Goal: Task Accomplishment & Management: Use online tool/utility

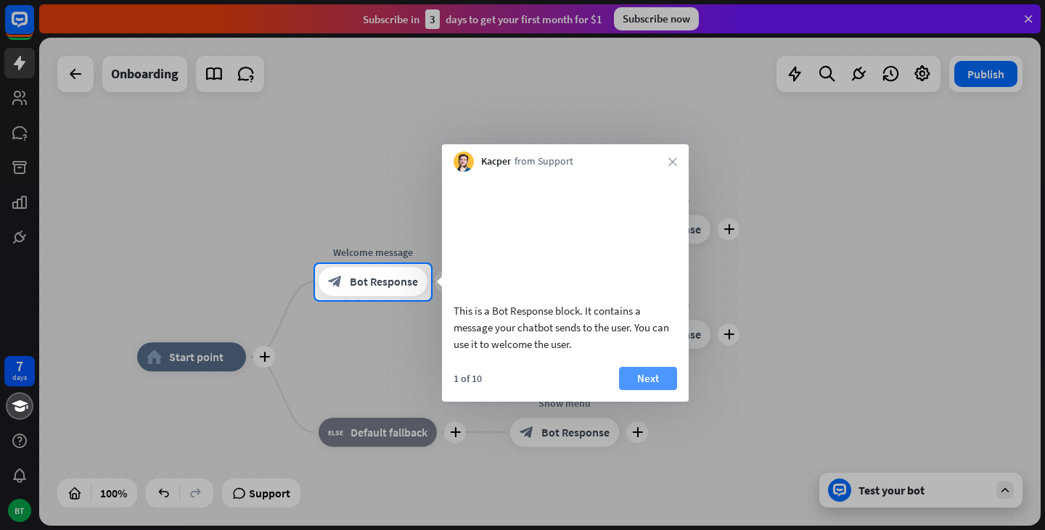
click at [631, 390] on button "Next" at bounding box center [648, 378] width 58 height 23
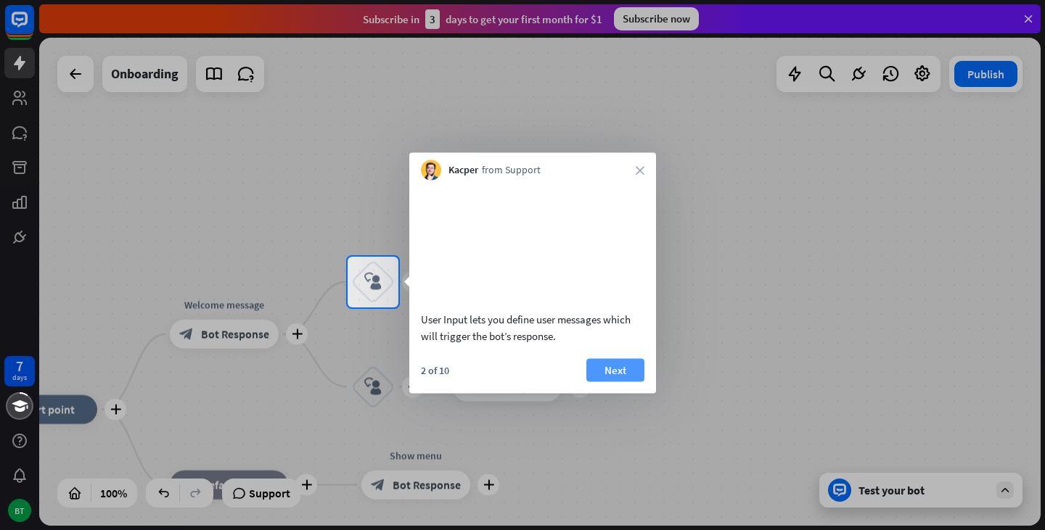
click at [630, 382] on button "Next" at bounding box center [615, 369] width 58 height 23
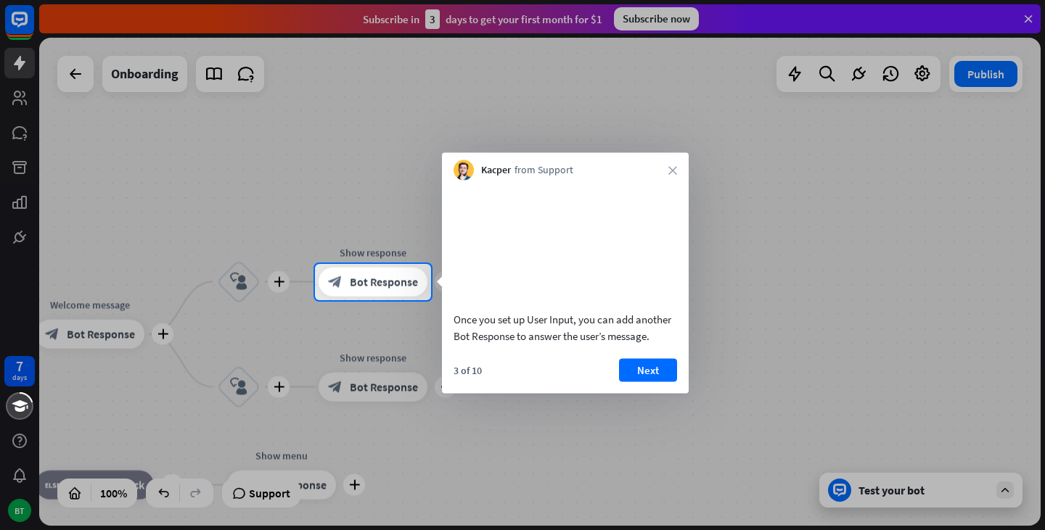
click at [630, 382] on button "Next" at bounding box center [648, 369] width 58 height 23
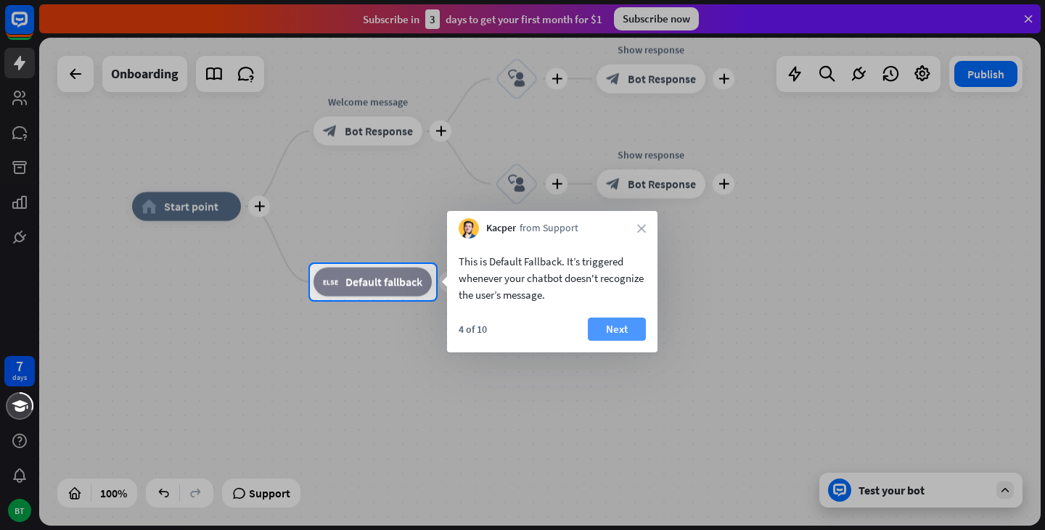
click at [604, 330] on button "Next" at bounding box center [617, 329] width 58 height 23
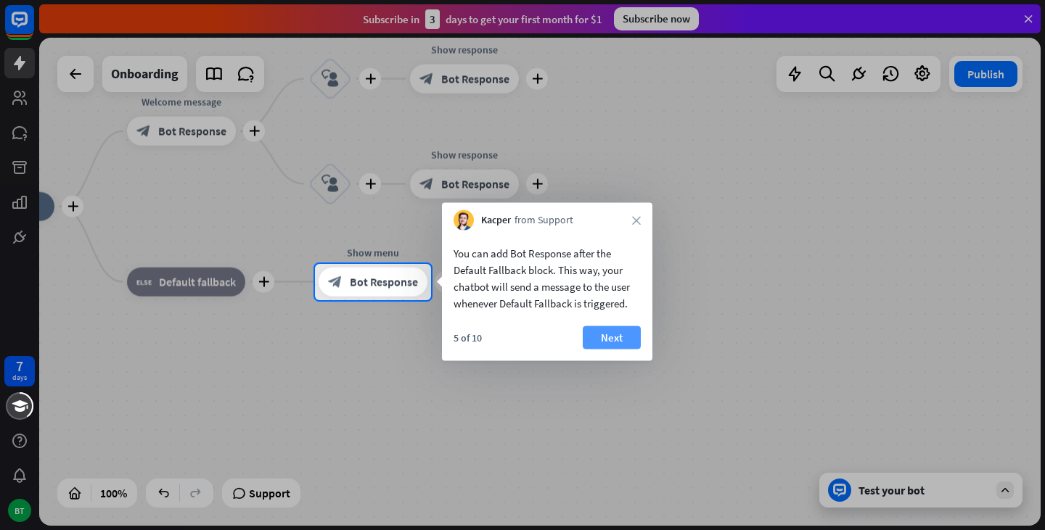
click at [605, 337] on button "Next" at bounding box center [612, 338] width 58 height 23
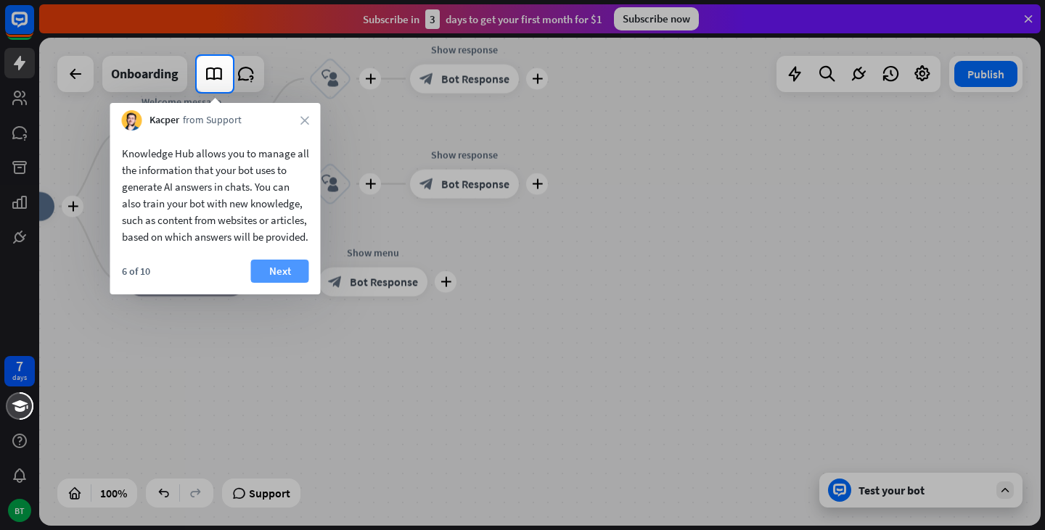
click at [275, 283] on button "Next" at bounding box center [280, 271] width 58 height 23
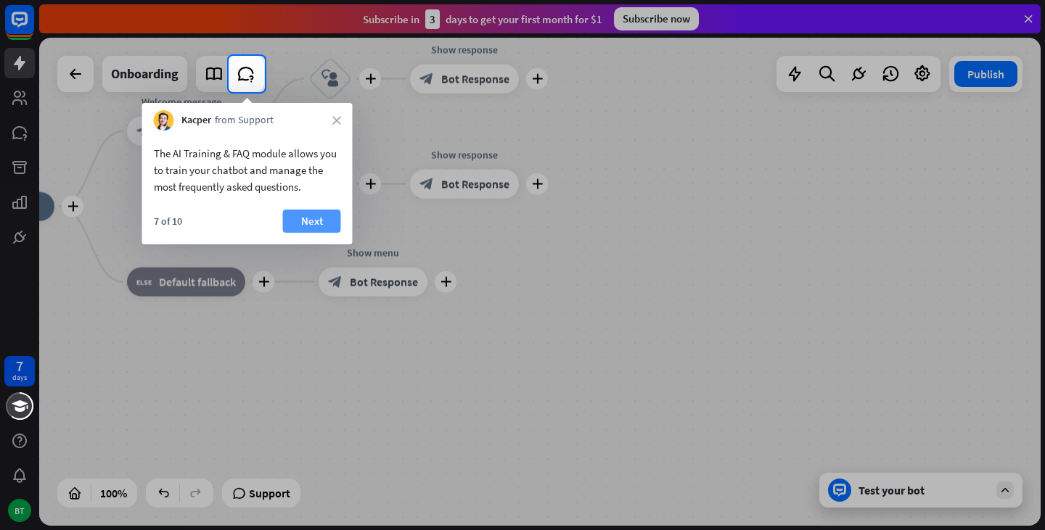
click at [300, 219] on button "Next" at bounding box center [312, 221] width 58 height 23
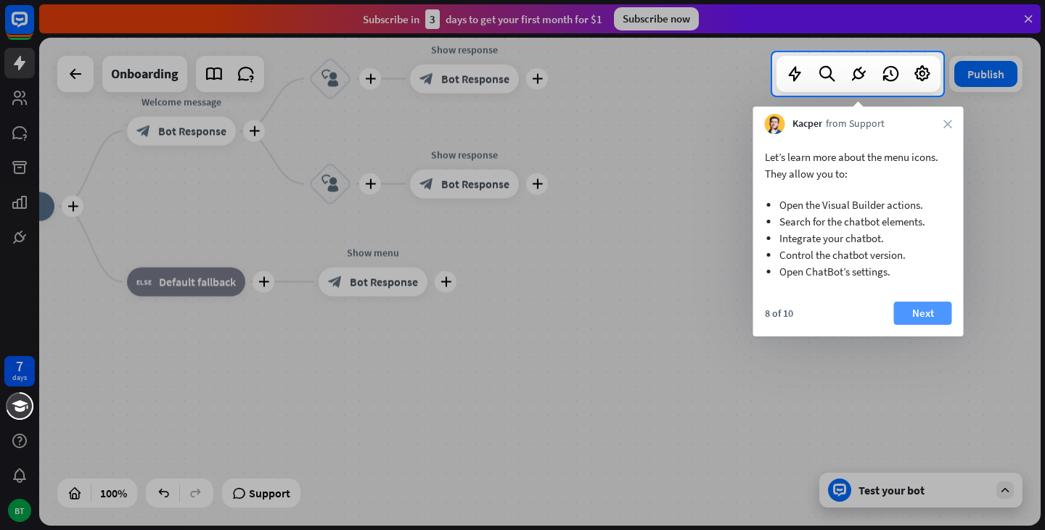
click at [924, 316] on button "Next" at bounding box center [923, 313] width 58 height 23
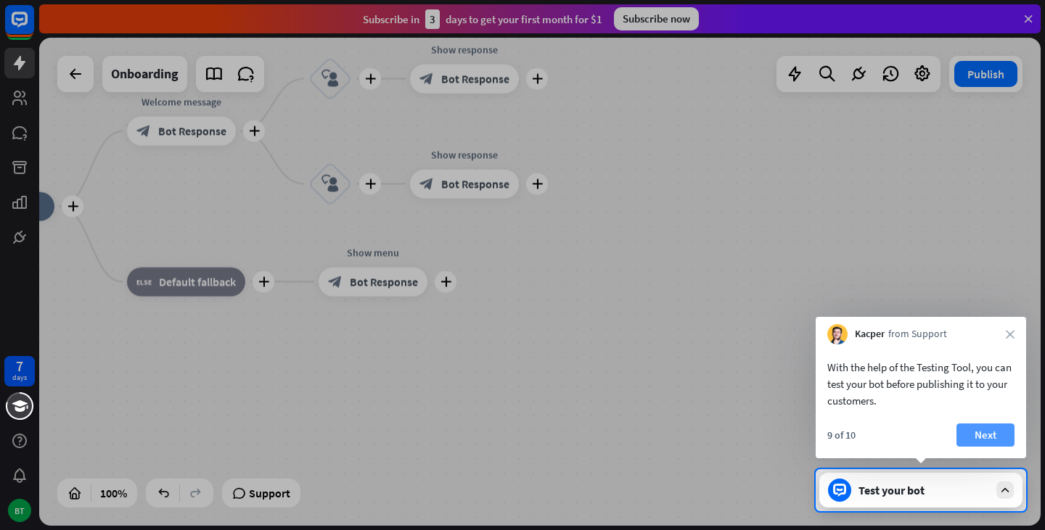
click at [976, 443] on button "Next" at bounding box center [985, 435] width 58 height 23
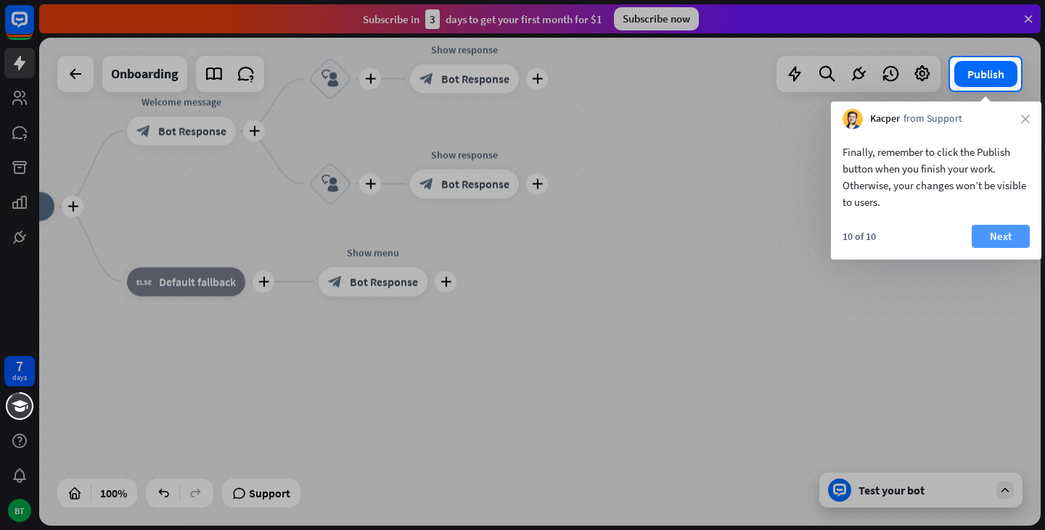
click at [980, 247] on button "Next" at bounding box center [1001, 236] width 58 height 23
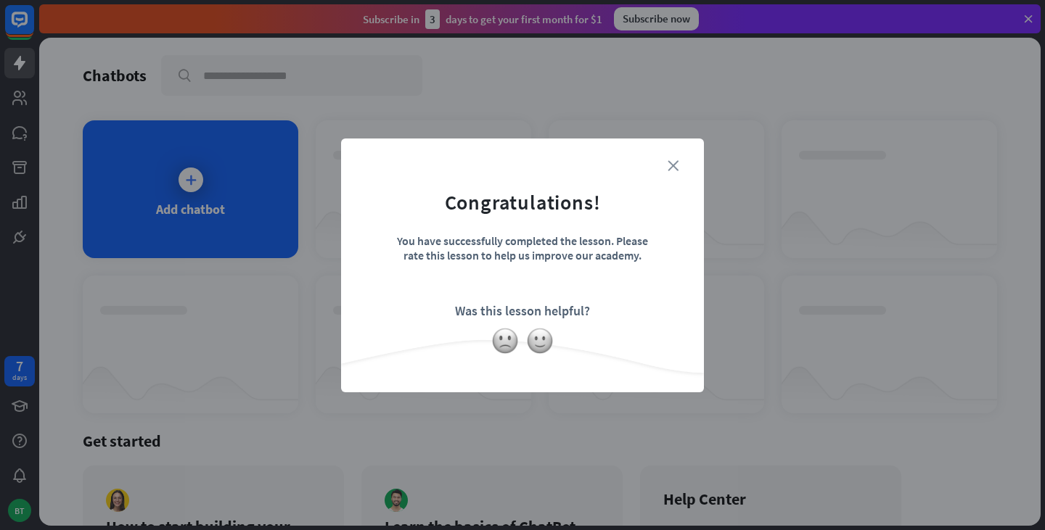
click at [670, 168] on icon "close" at bounding box center [673, 165] width 11 height 11
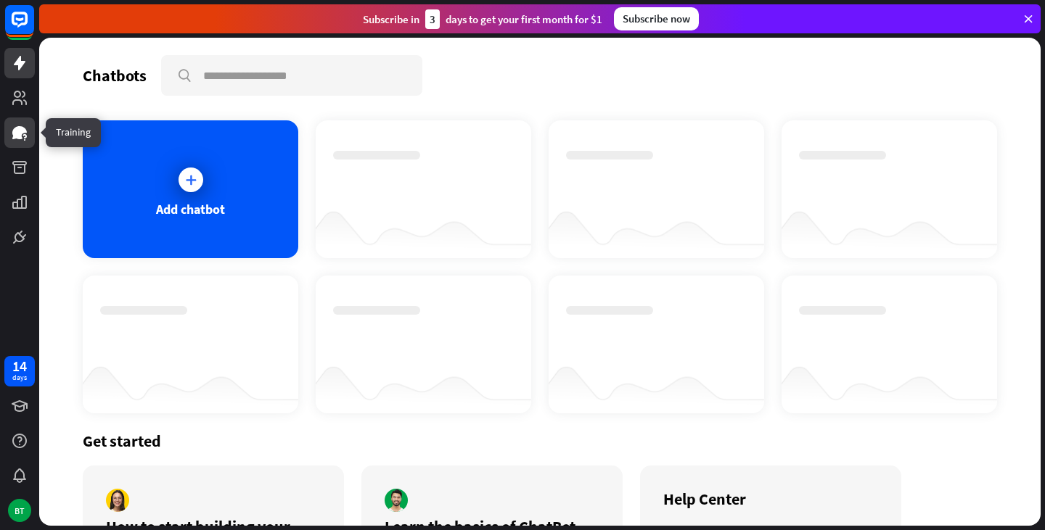
click at [17, 126] on icon at bounding box center [19, 132] width 17 height 17
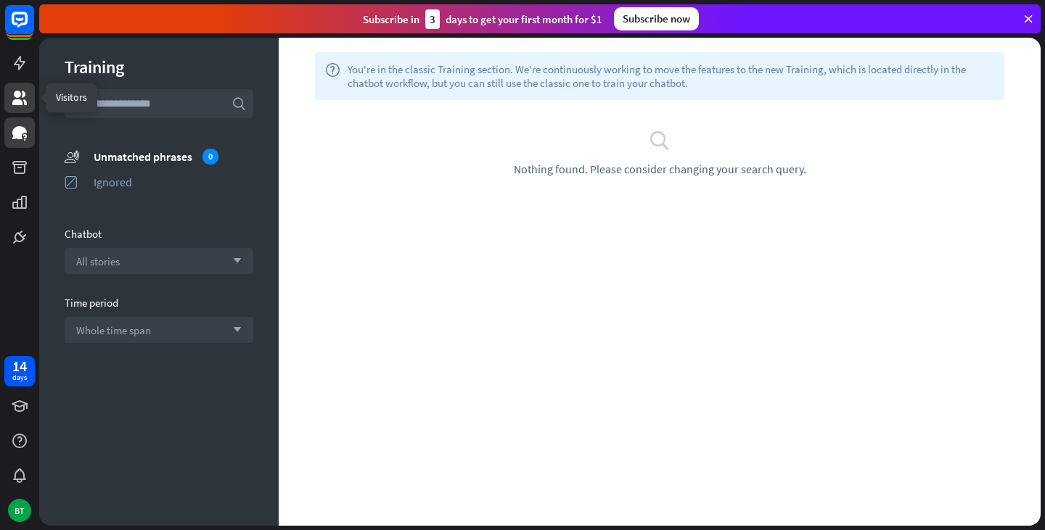
click at [17, 102] on icon at bounding box center [19, 98] width 15 height 15
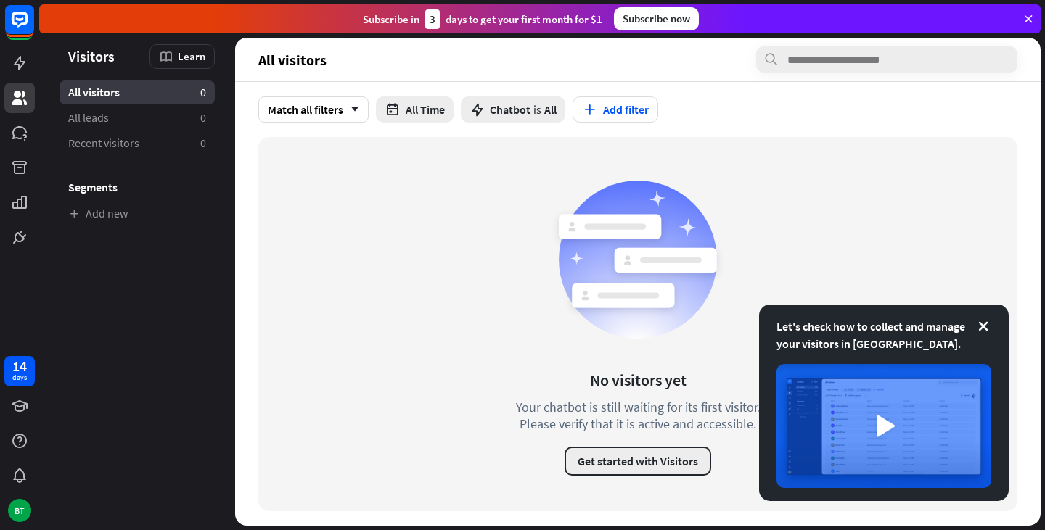
click at [634, 463] on button "Get started with Visitors" at bounding box center [638, 461] width 147 height 29
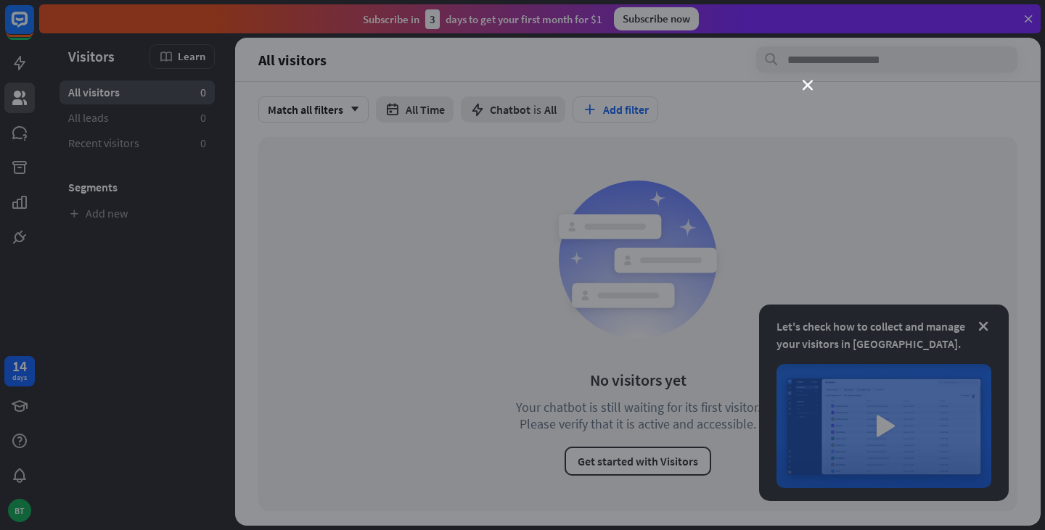
click at [871, 285] on div "close" at bounding box center [522, 265] width 1045 height 530
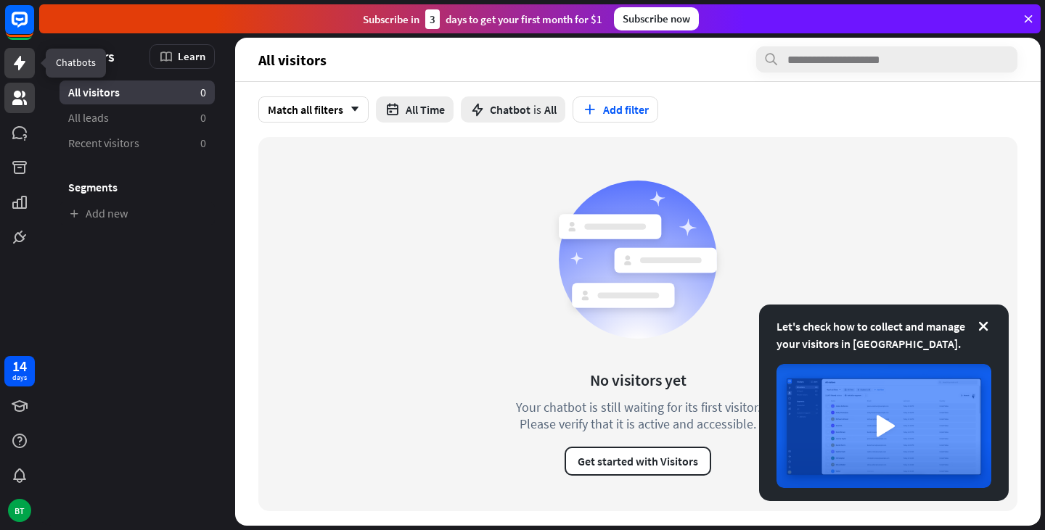
click at [22, 69] on icon at bounding box center [19, 62] width 17 height 17
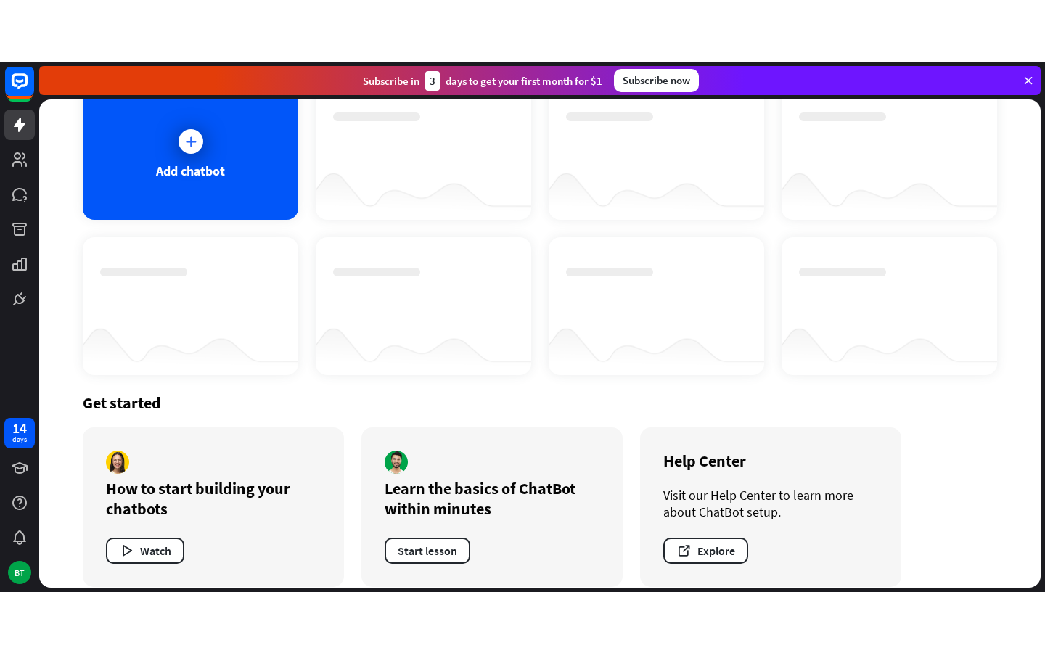
scroll to position [117, 0]
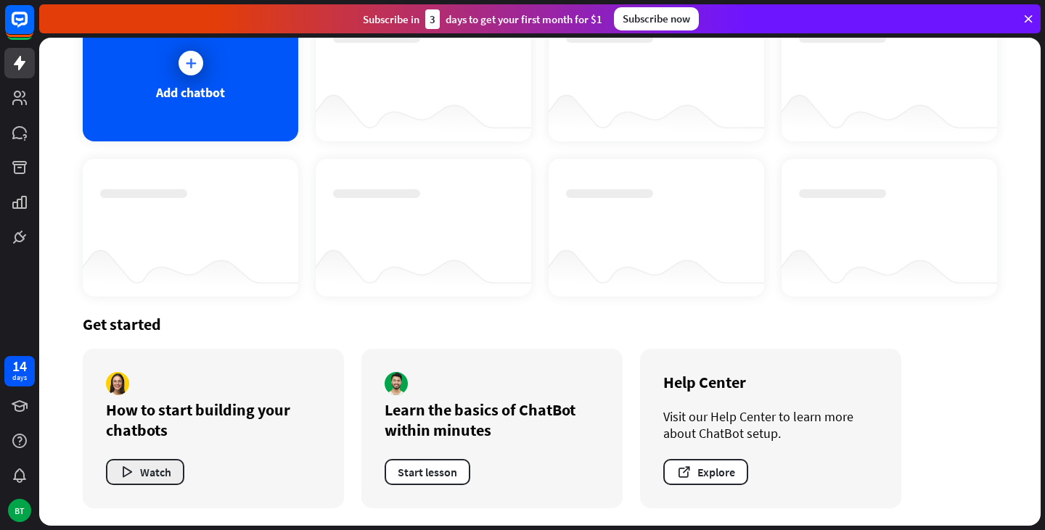
click at [162, 469] on button "Watch" at bounding box center [145, 472] width 78 height 26
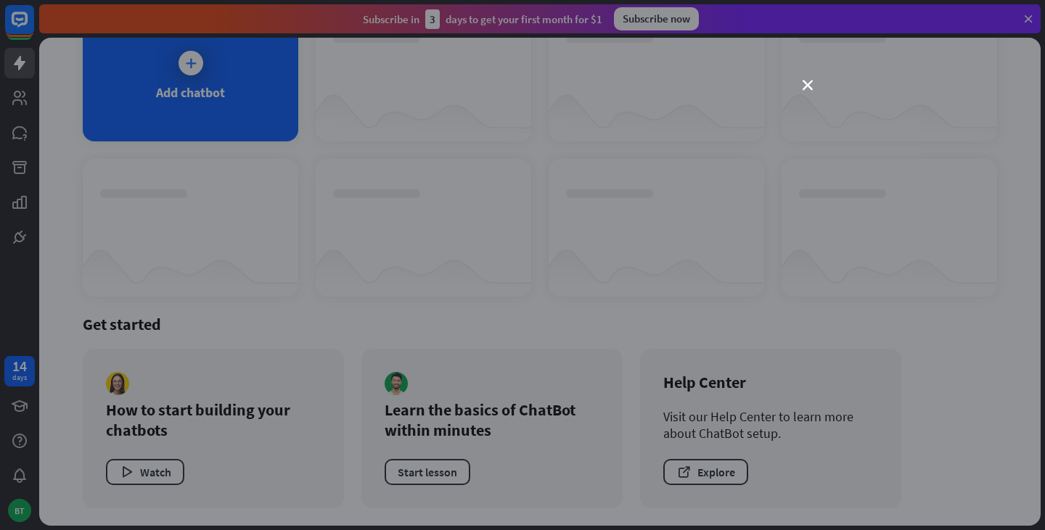
scroll to position [0, 0]
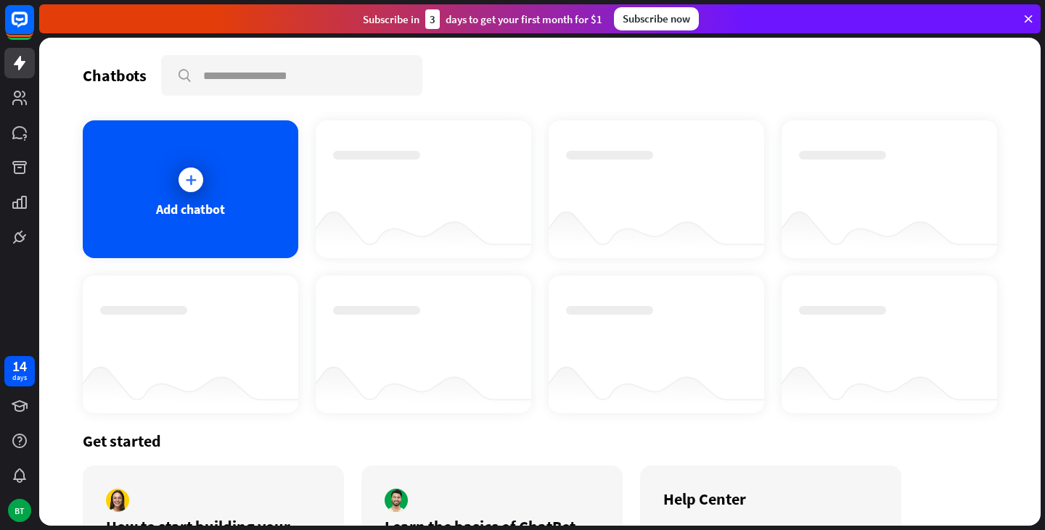
click at [169, 485] on div "close" at bounding box center [522, 265] width 1045 height 530
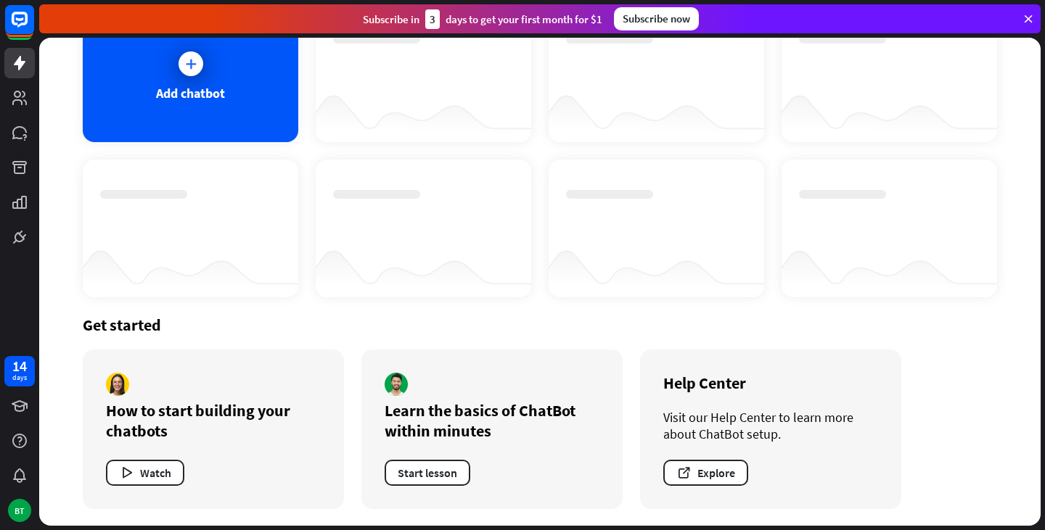
scroll to position [117, 0]
click at [430, 472] on button "Start lesson" at bounding box center [428, 472] width 86 height 26
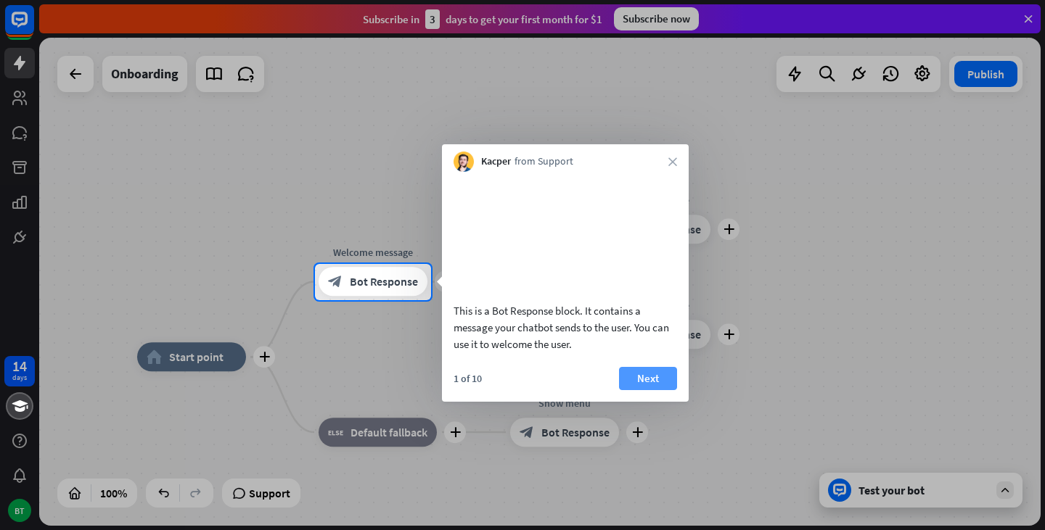
click at [643, 390] on button "Next" at bounding box center [648, 378] width 58 height 23
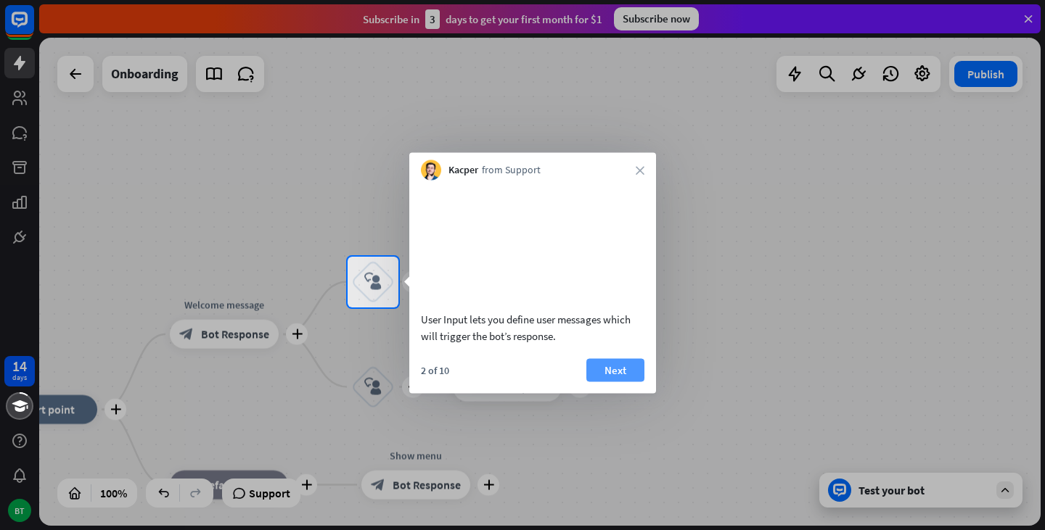
click at [607, 382] on button "Next" at bounding box center [615, 369] width 58 height 23
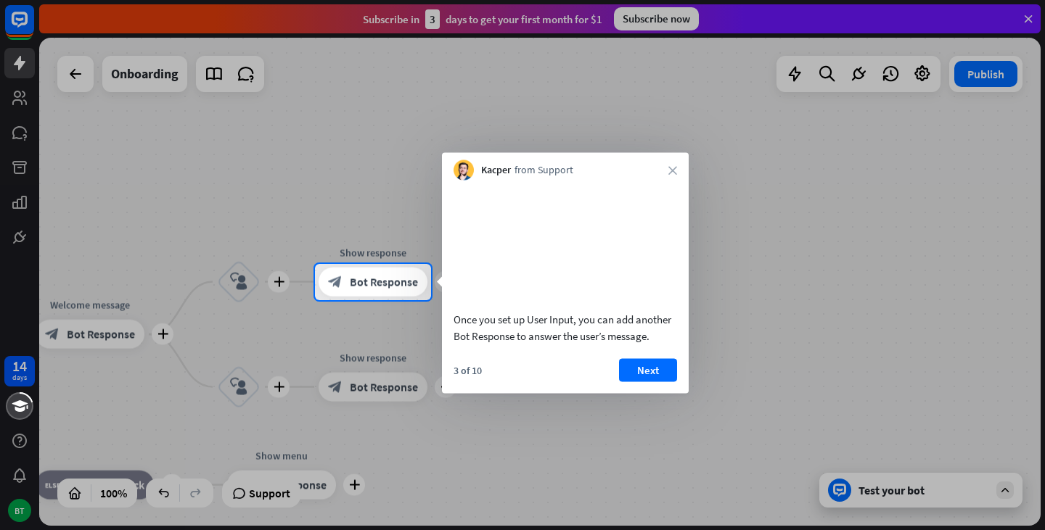
click at [631, 382] on button "Next" at bounding box center [648, 369] width 58 height 23
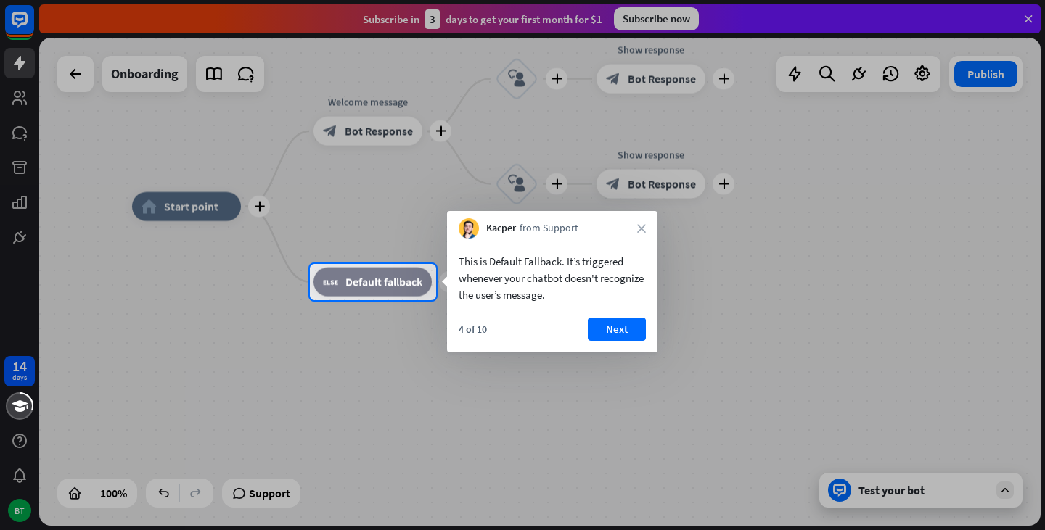
click at [26, 100] on div at bounding box center [522, 132] width 1045 height 264
click at [1025, 17] on div at bounding box center [522, 132] width 1045 height 264
click at [1027, 14] on div at bounding box center [522, 132] width 1045 height 264
click at [19, 24] on div at bounding box center [522, 132] width 1045 height 264
click at [18, 71] on div at bounding box center [522, 132] width 1045 height 264
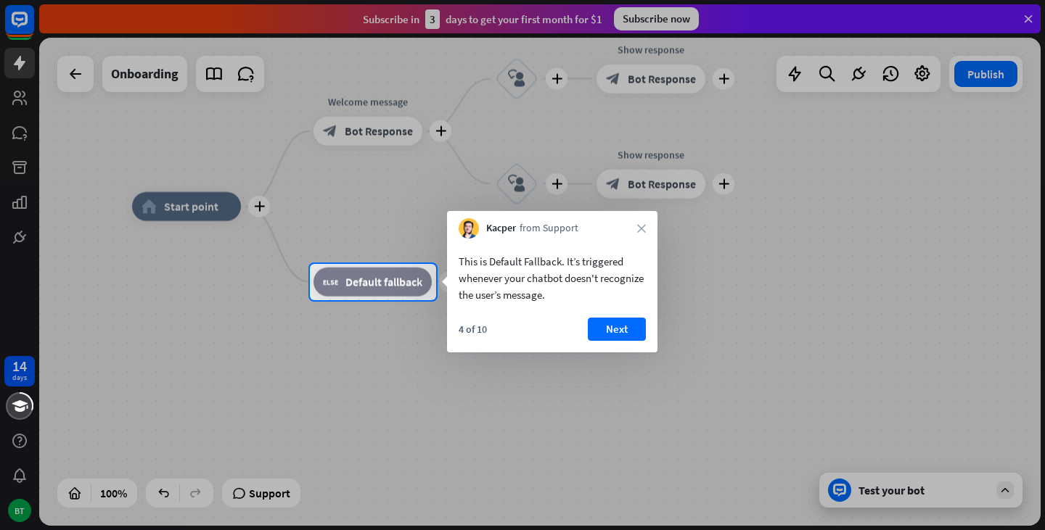
click at [641, 221] on div "Kacper from Support close" at bounding box center [552, 225] width 210 height 28
click at [642, 229] on icon "close" at bounding box center [641, 228] width 9 height 9
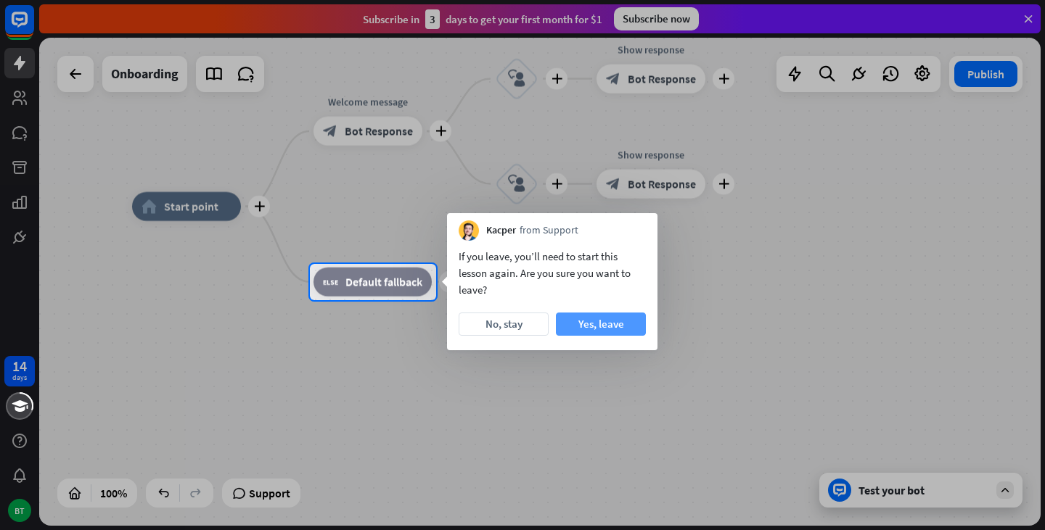
click at [596, 321] on button "Yes, leave" at bounding box center [601, 324] width 90 height 23
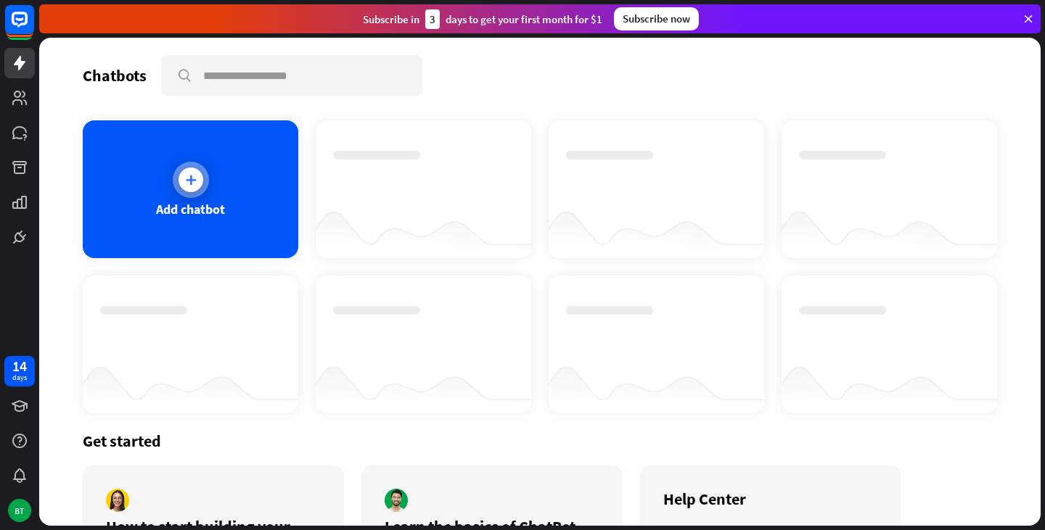
click at [179, 180] on div at bounding box center [191, 180] width 25 height 25
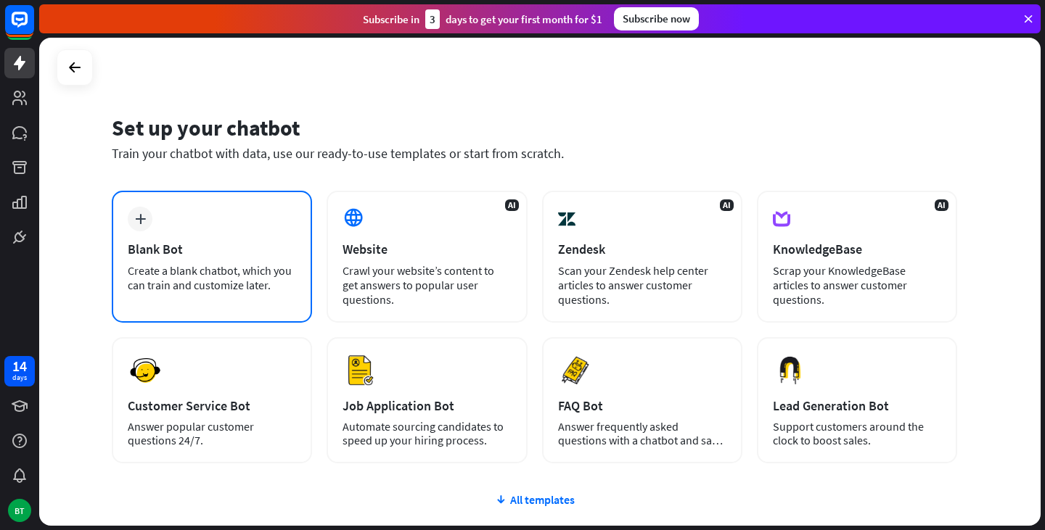
click at [144, 221] on icon "plus" at bounding box center [140, 219] width 11 height 10
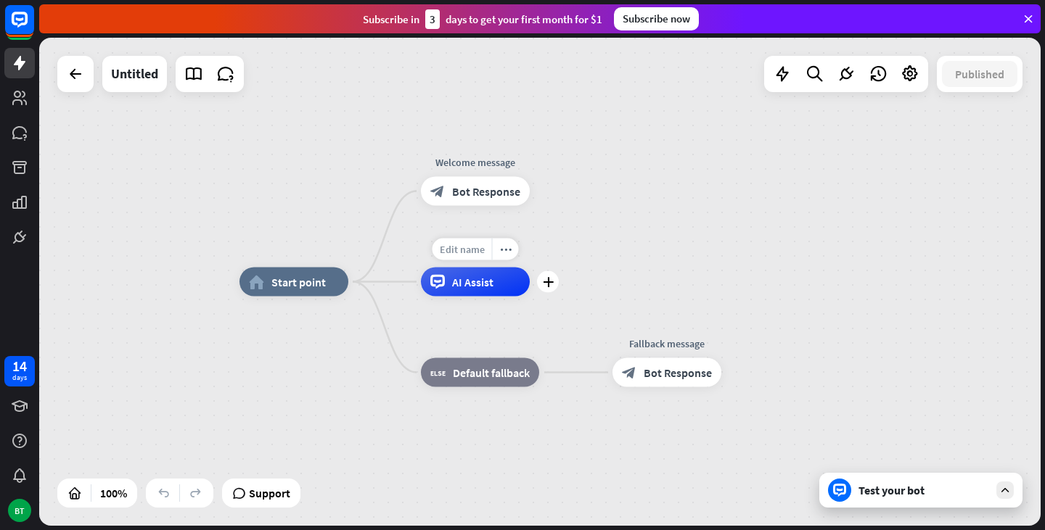
click at [477, 251] on span "Edit name" at bounding box center [462, 249] width 45 height 13
drag, startPoint x: 523, startPoint y: 249, endPoint x: 438, endPoint y: 253, distance: 85.7
click at [438, 253] on input "text" at bounding box center [475, 250] width 102 height 20
type input "*"
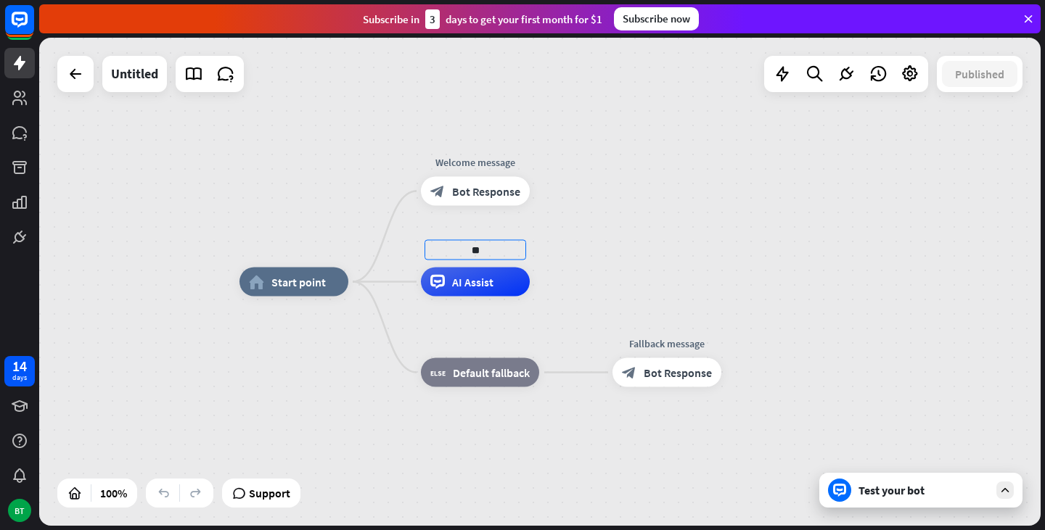
type input "*"
type input "******"
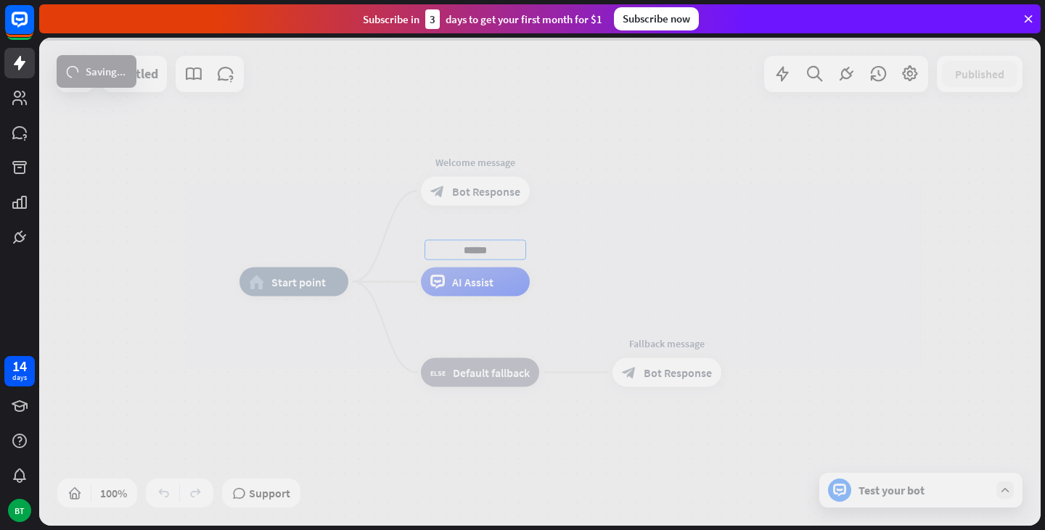
click at [511, 291] on div "home_2 Start point Welcome message block_bot_response Bot Response ****** AI As…" at bounding box center [539, 282] width 1001 height 488
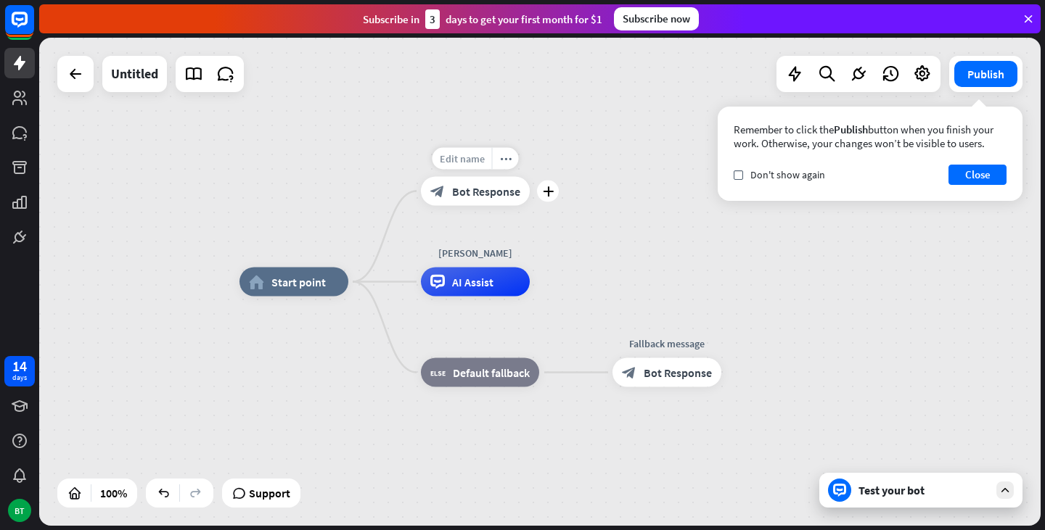
click at [470, 160] on span "Edit name" at bounding box center [462, 158] width 45 height 13
type input "*"
type input "**********"
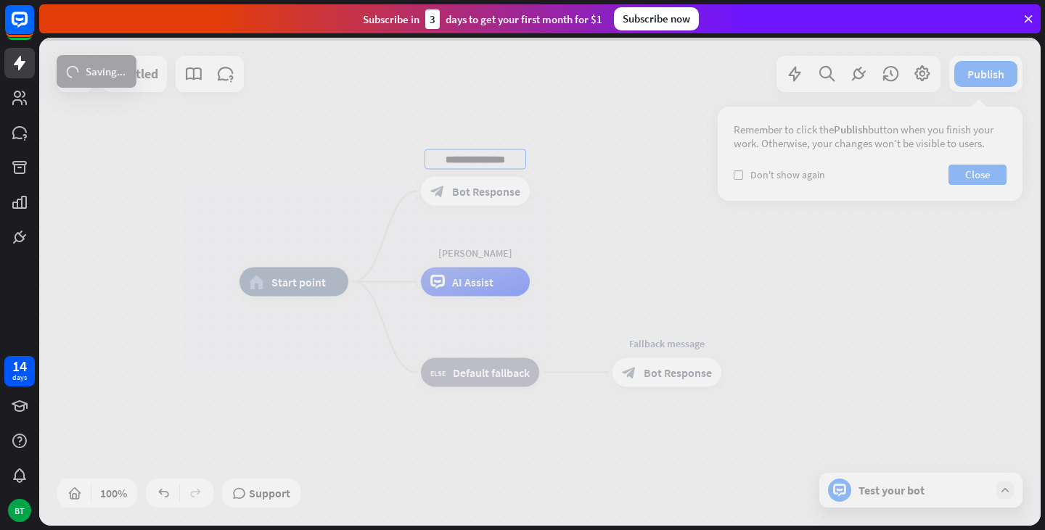
click at [482, 185] on div "**********" at bounding box center [539, 282] width 1001 height 488
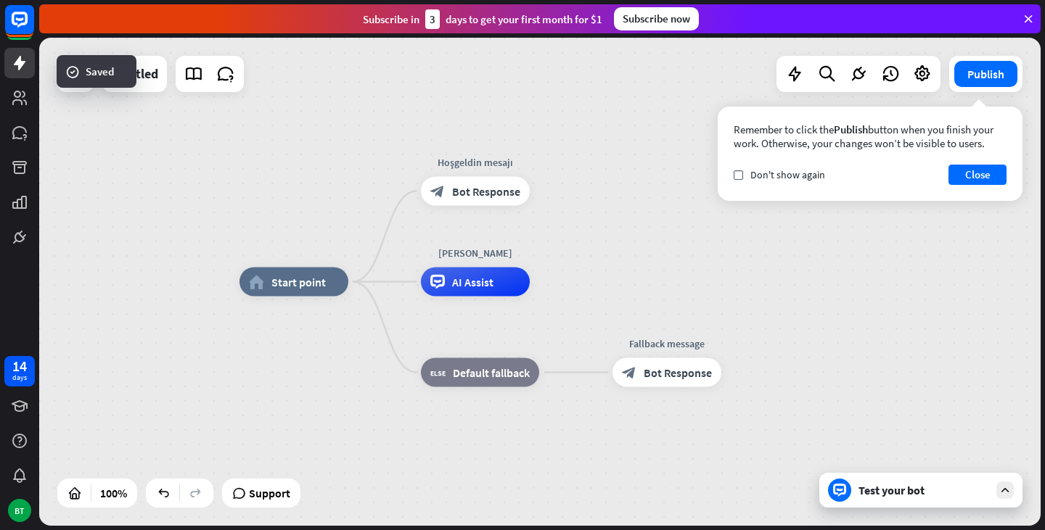
click at [482, 185] on span "Bot Response" at bounding box center [486, 191] width 68 height 15
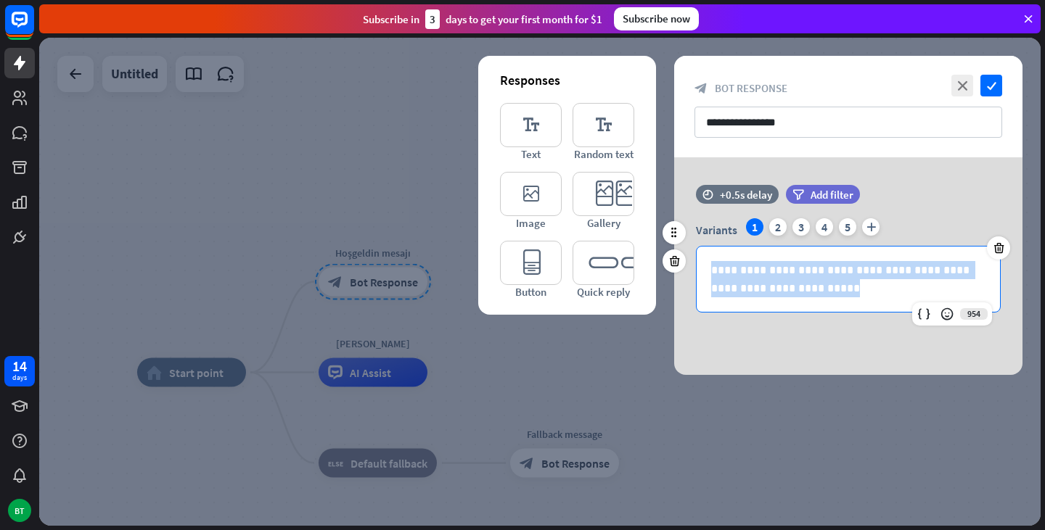
drag, startPoint x: 835, startPoint y: 290, endPoint x: 710, endPoint y: 265, distance: 127.4
click at [708, 266] on div "**********" at bounding box center [848, 279] width 303 height 65
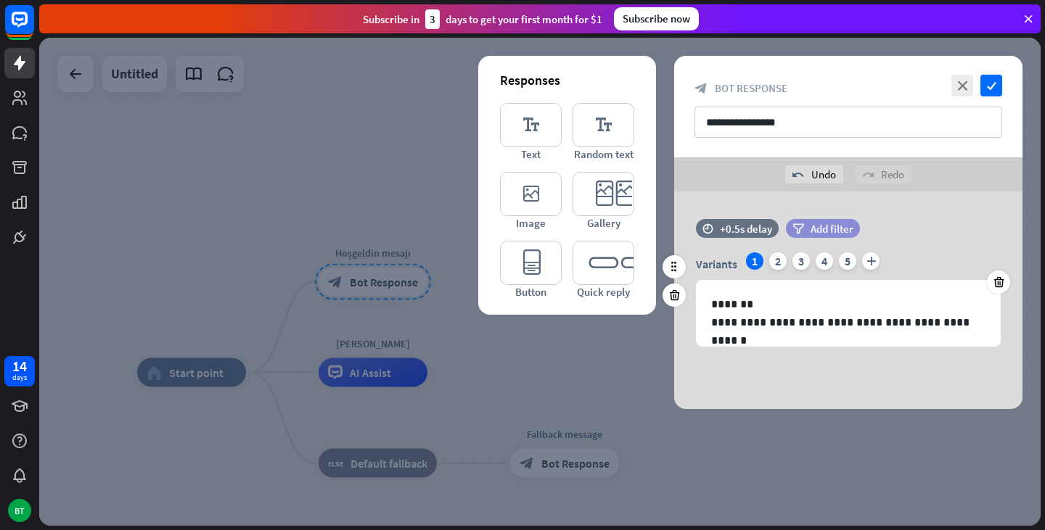
click at [817, 229] on span "Add filter" at bounding box center [832, 229] width 43 height 14
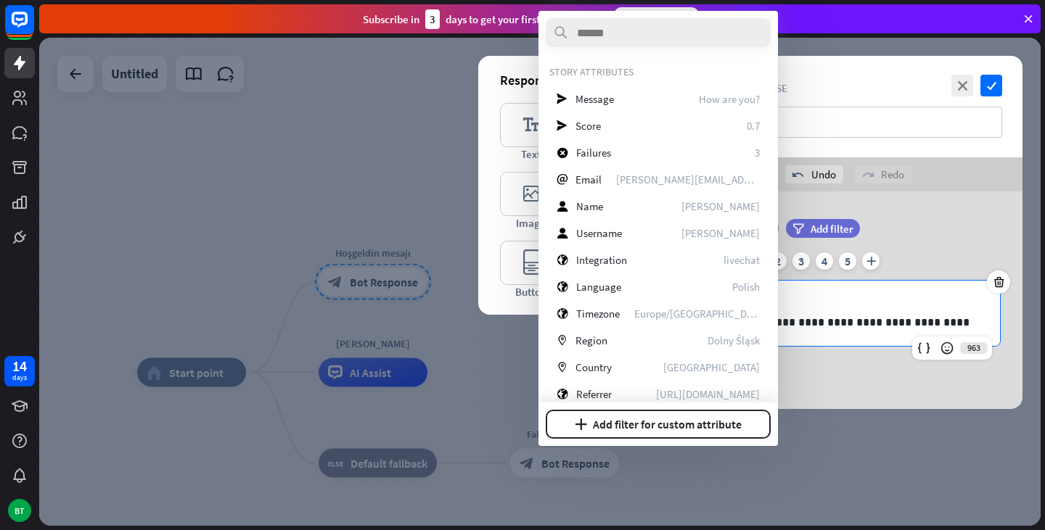
click at [956, 325] on p "**********" at bounding box center [848, 322] width 274 height 18
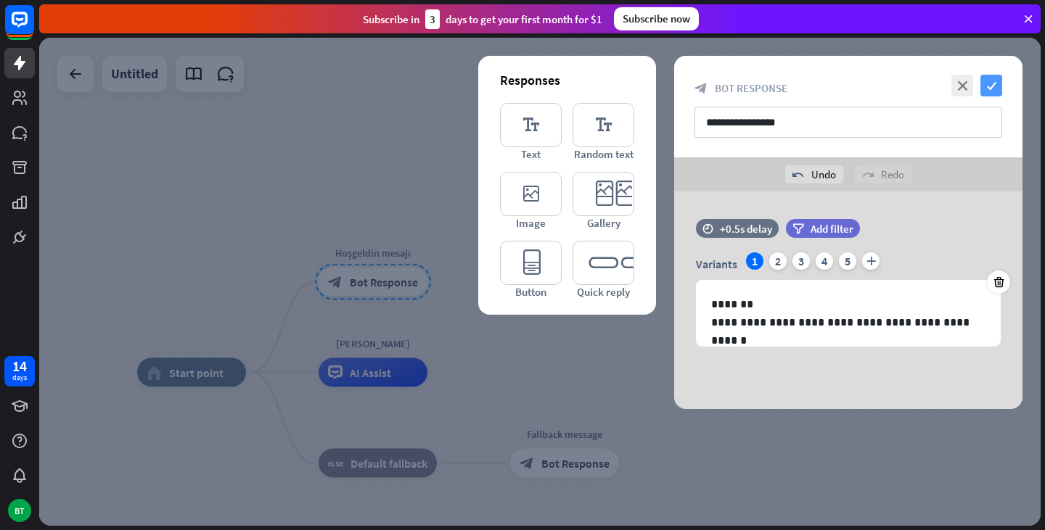
click at [990, 84] on icon "check" at bounding box center [991, 86] width 22 height 22
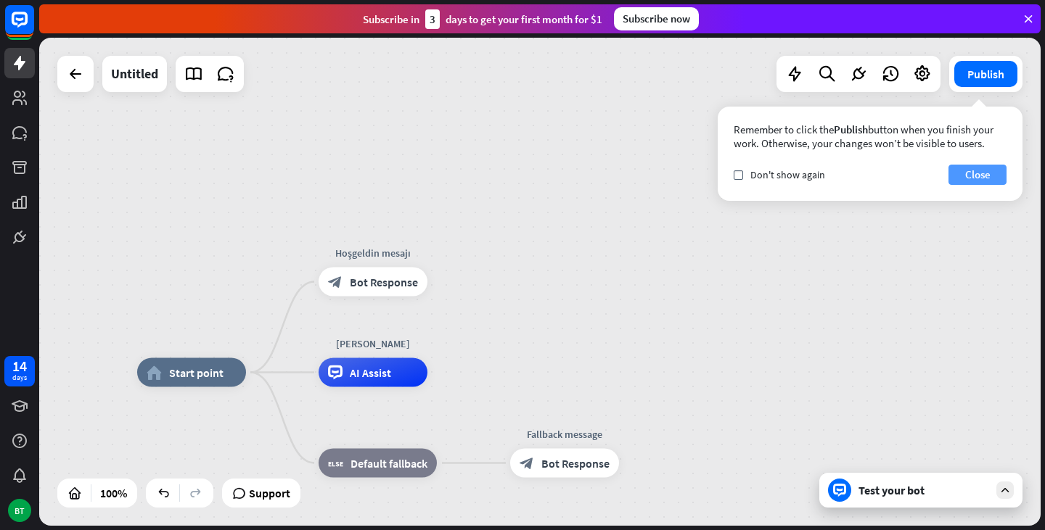
click at [977, 179] on button "Close" at bounding box center [977, 175] width 58 height 20
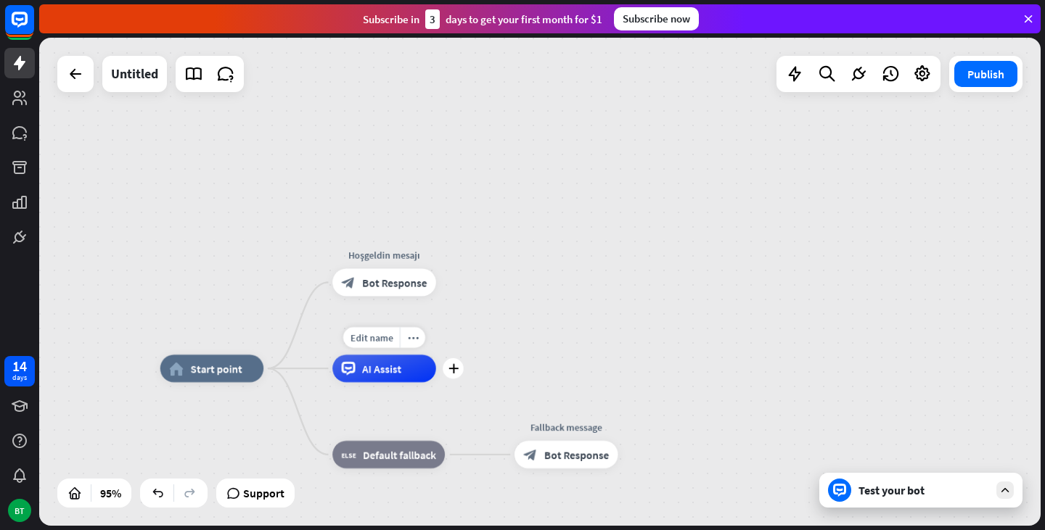
click at [423, 375] on div "AI Assist" at bounding box center [384, 369] width 104 height 28
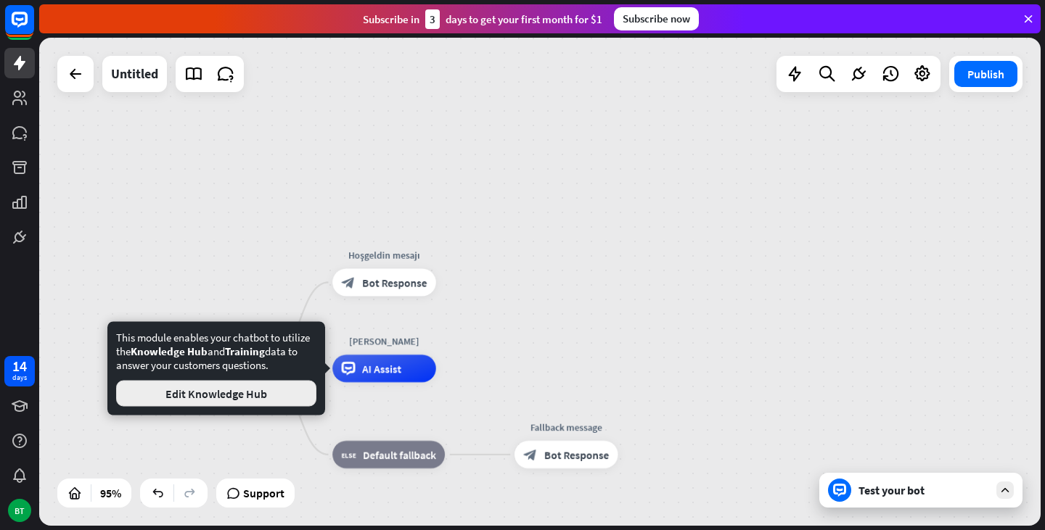
click at [244, 399] on button "Edit Knowledge Hub" at bounding box center [216, 394] width 200 height 26
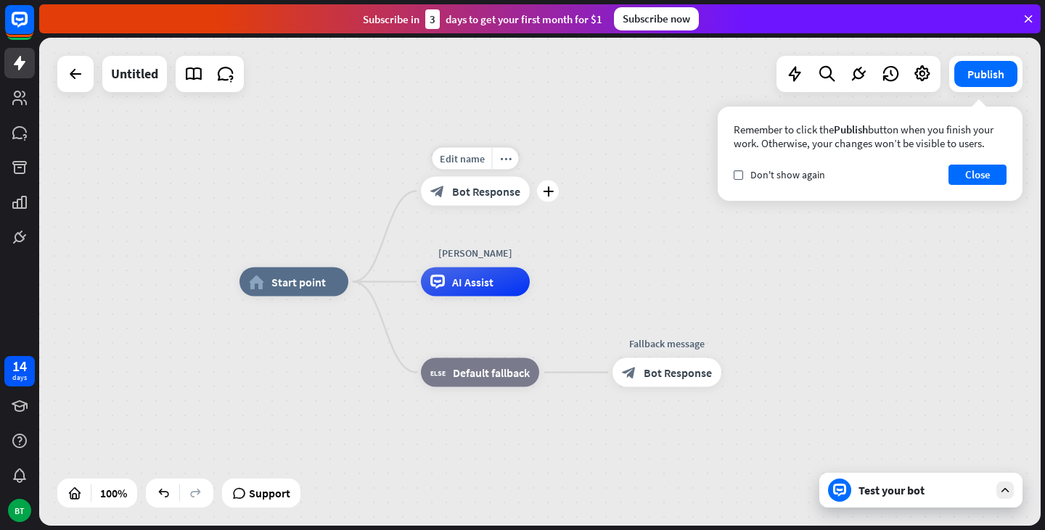
click at [473, 197] on span "Bot Response" at bounding box center [486, 191] width 68 height 15
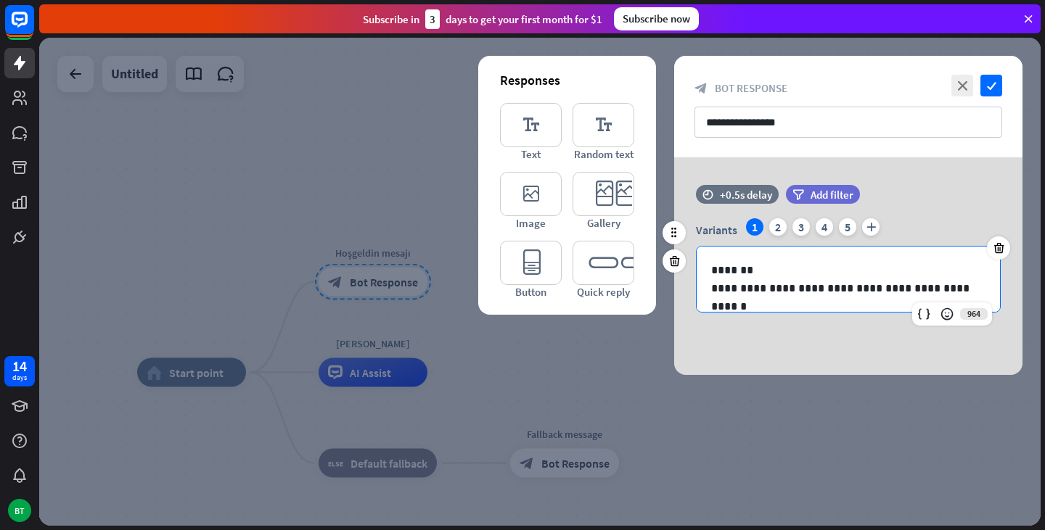
click at [974, 289] on p "**********" at bounding box center [848, 288] width 274 height 18
click at [784, 270] on p "*******" at bounding box center [848, 270] width 274 height 18
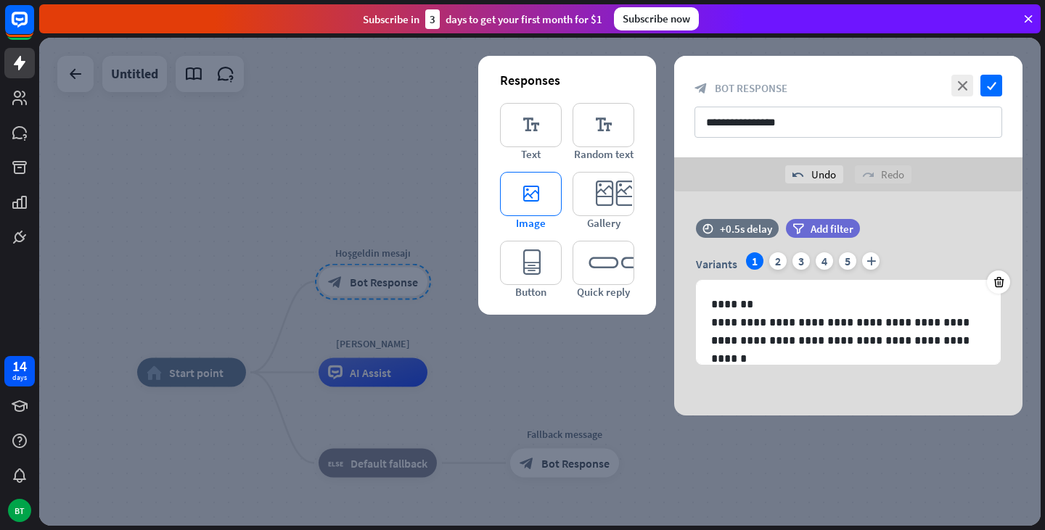
click at [536, 196] on icon "editor_image" at bounding box center [531, 194] width 62 height 44
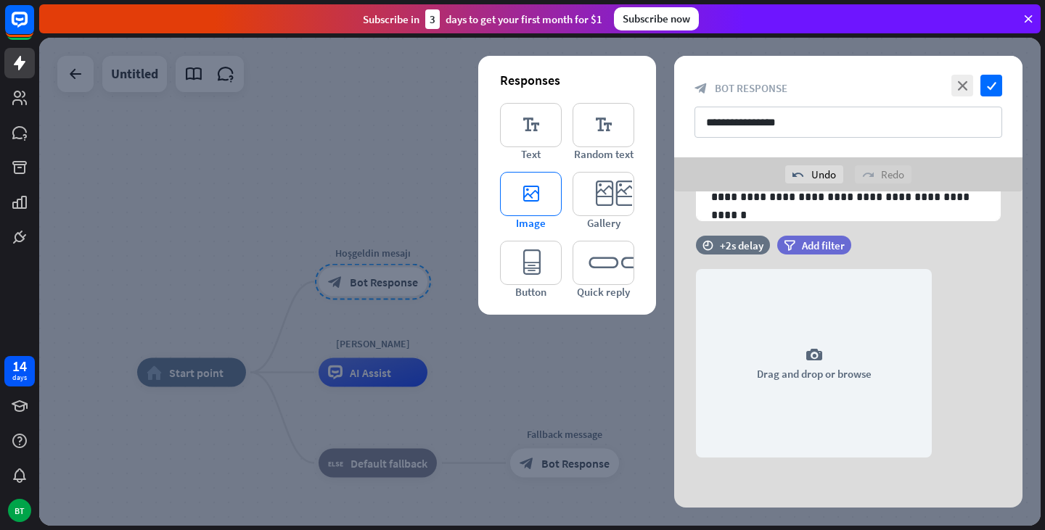
scroll to position [144, 0]
click at [943, 210] on div "**********" at bounding box center [848, 177] width 303 height 83
click at [944, 226] on icon at bounding box center [947, 222] width 15 height 15
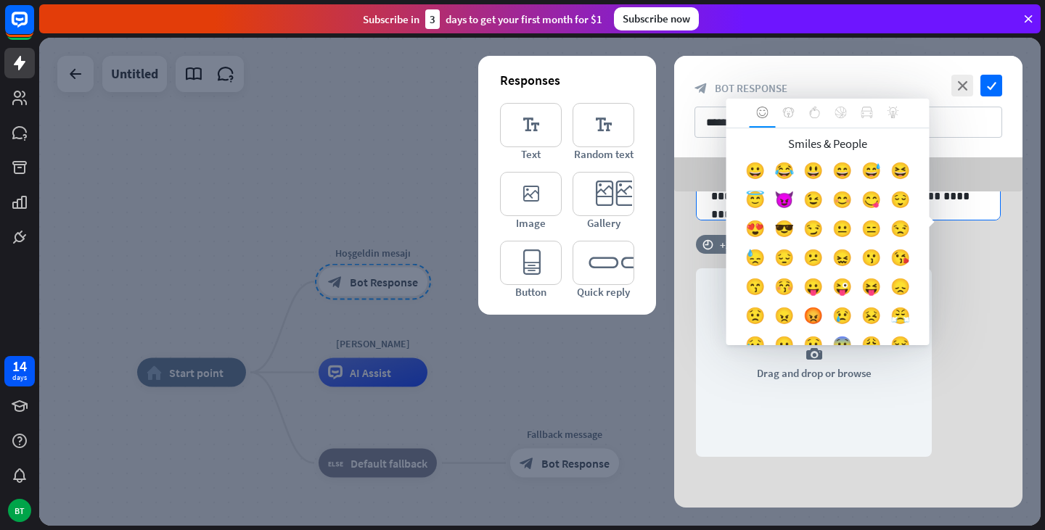
click at [857, 205] on div "😊" at bounding box center [842, 203] width 29 height 29
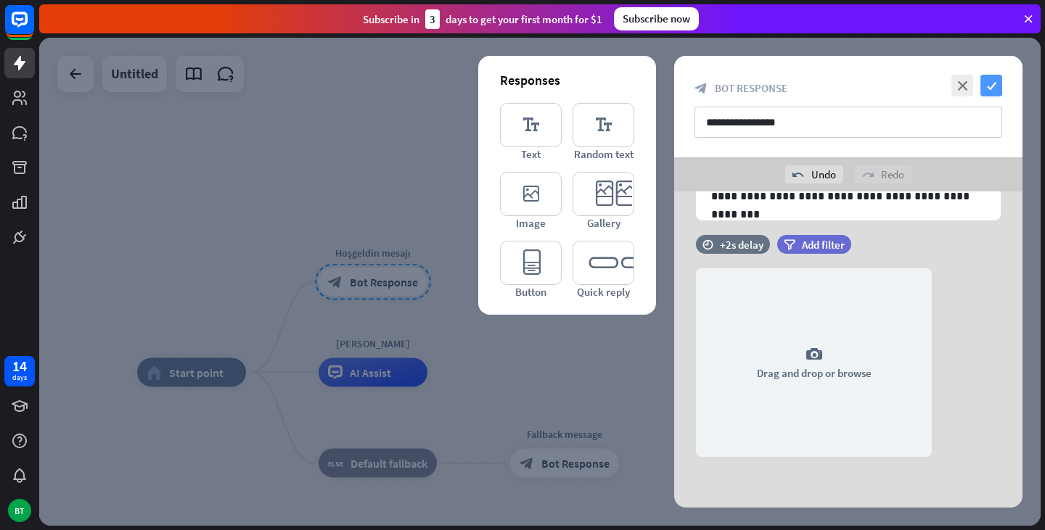
click at [991, 86] on icon "check" at bounding box center [991, 86] width 22 height 22
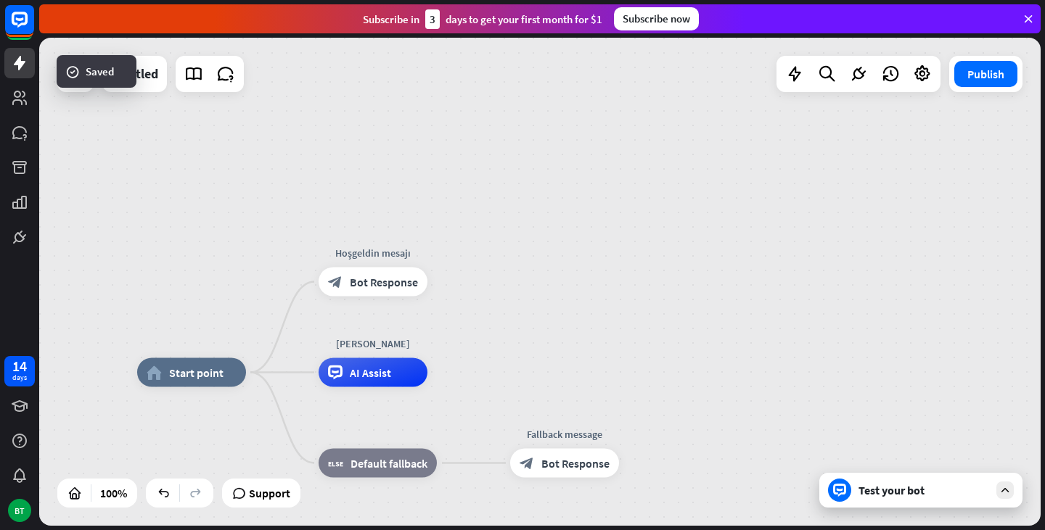
click at [897, 494] on div "Test your bot" at bounding box center [923, 490] width 131 height 15
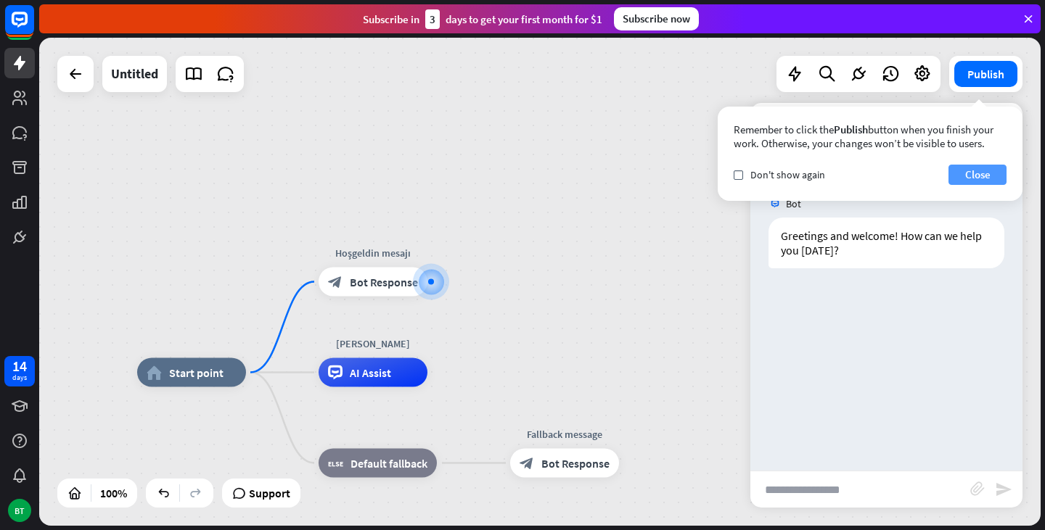
click at [970, 172] on button "Close" at bounding box center [977, 175] width 58 height 20
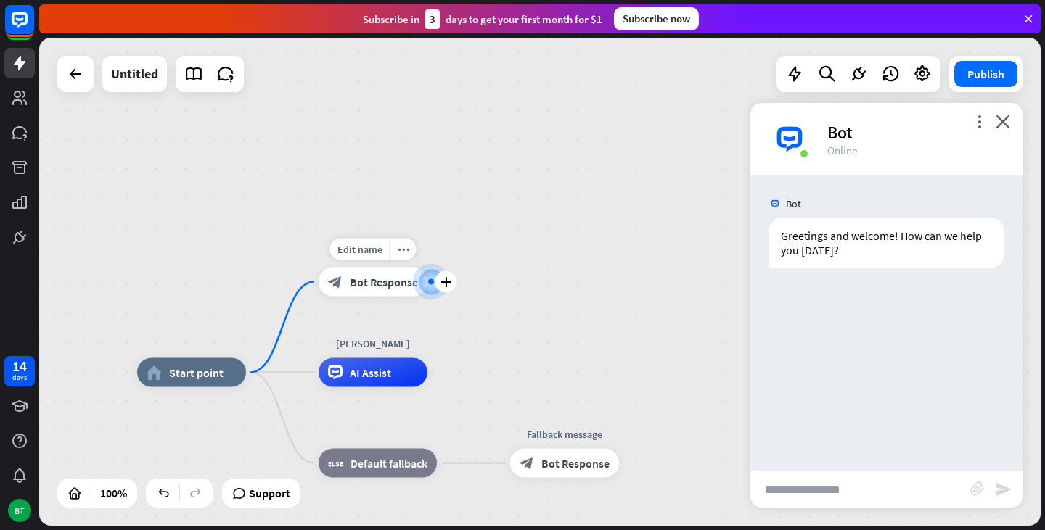
click at [430, 288] on div at bounding box center [431, 281] width 29 height 29
click at [1008, 118] on icon "close" at bounding box center [1003, 122] width 15 height 14
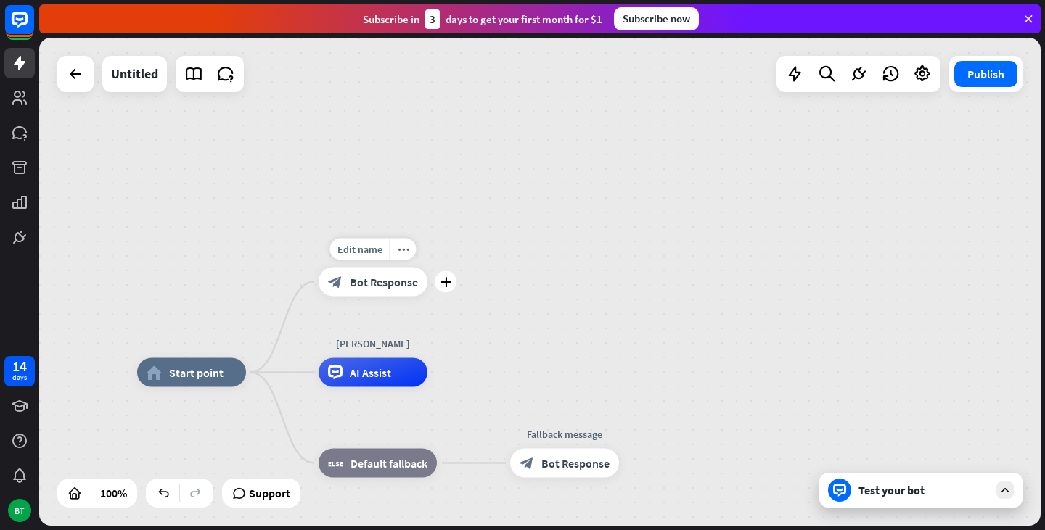
click at [405, 288] on span "Bot Response" at bounding box center [384, 282] width 68 height 15
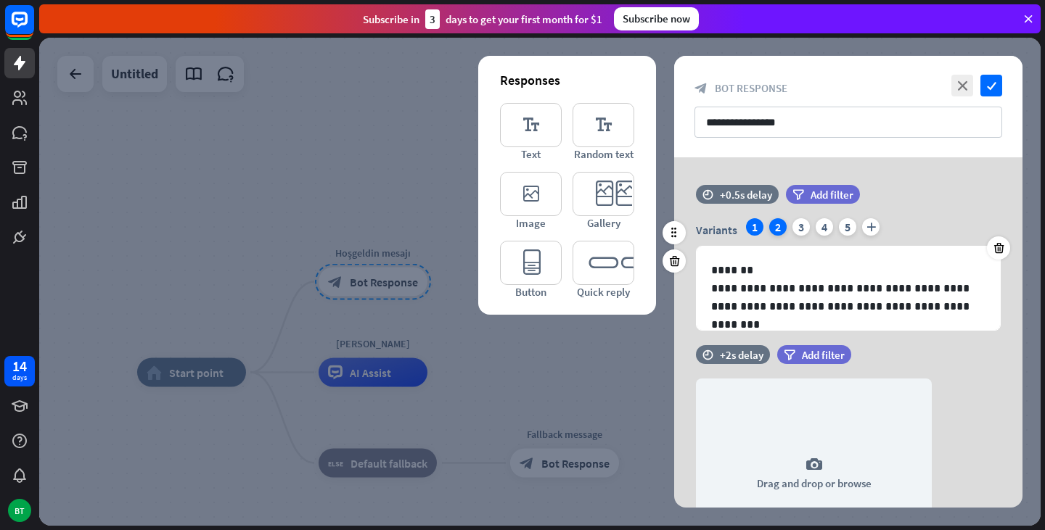
click at [780, 224] on div "2" at bounding box center [777, 226] width 17 height 17
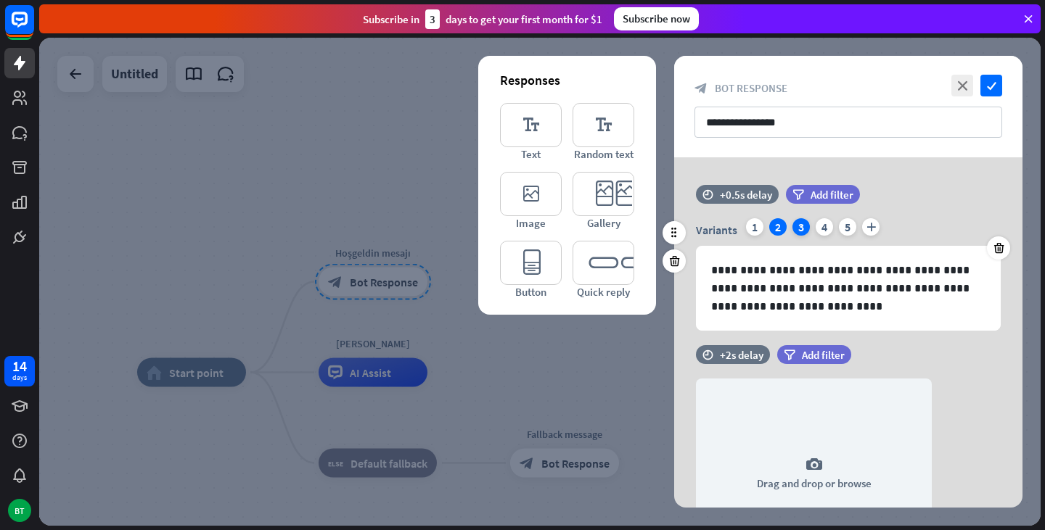
click at [798, 230] on div "3" at bounding box center [800, 226] width 17 height 17
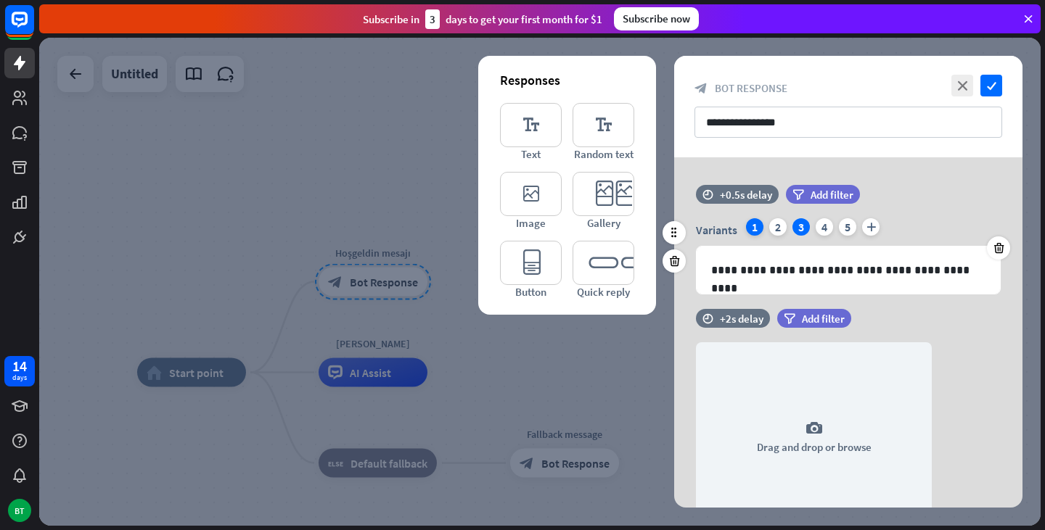
click at [752, 231] on div "1" at bounding box center [754, 226] width 17 height 17
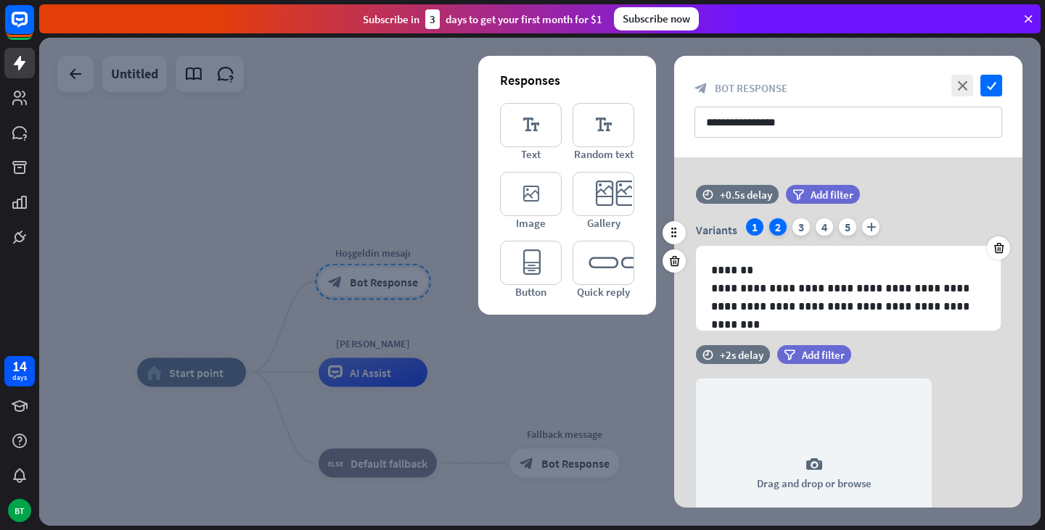
click at [774, 229] on div "2" at bounding box center [777, 226] width 17 height 17
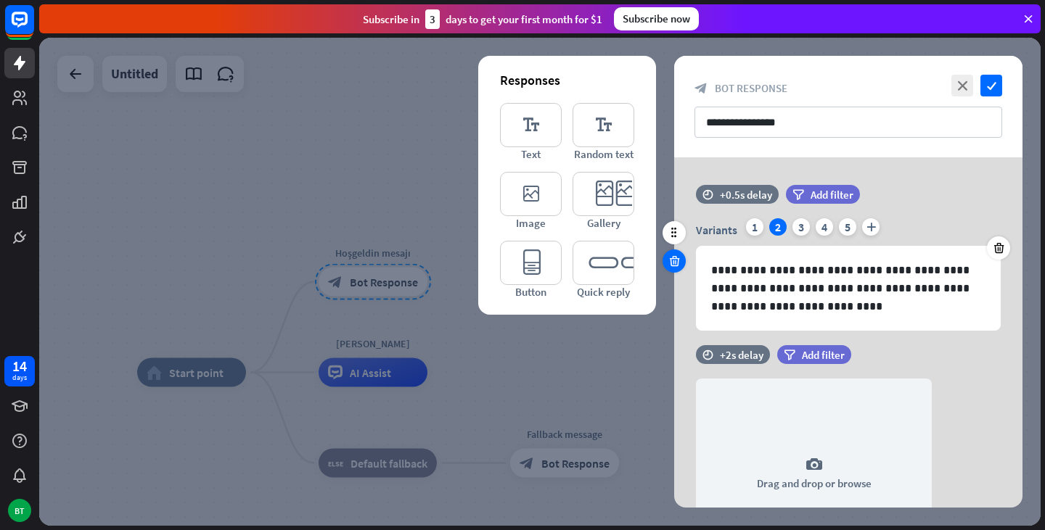
click at [678, 259] on icon at bounding box center [675, 261] width 14 height 13
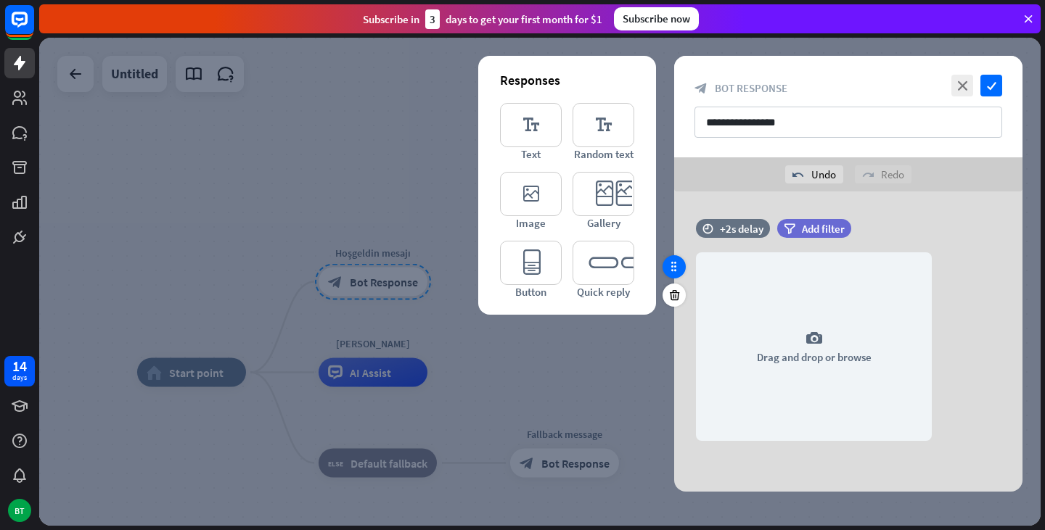
click at [675, 266] on icon at bounding box center [674, 266] width 13 height 13
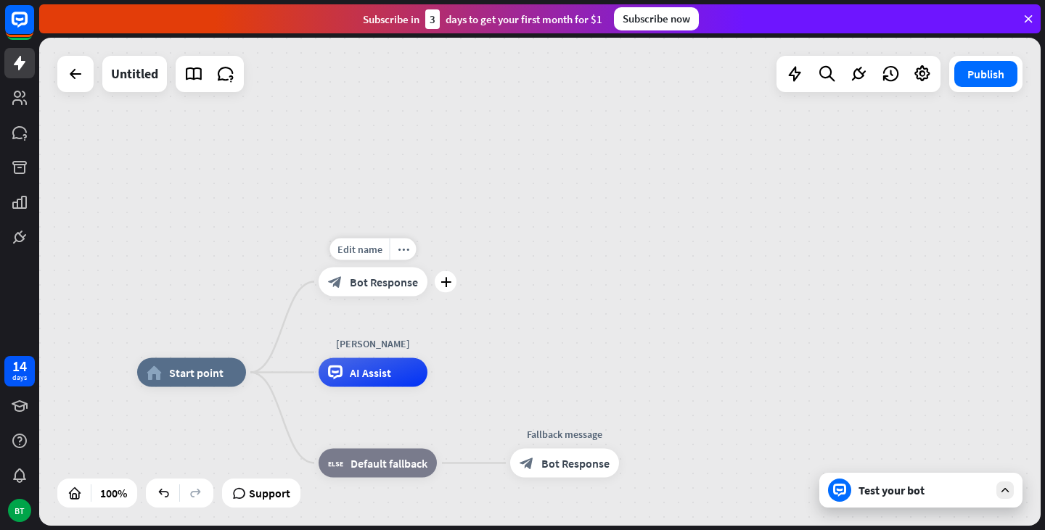
click at [359, 288] on span "Bot Response" at bounding box center [384, 282] width 68 height 15
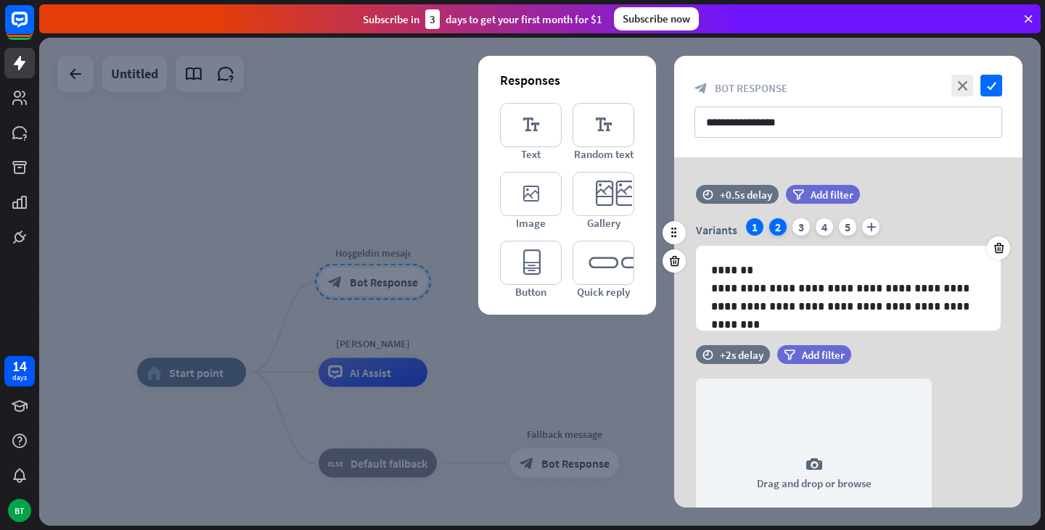
click at [774, 229] on div "2" at bounding box center [777, 226] width 17 height 17
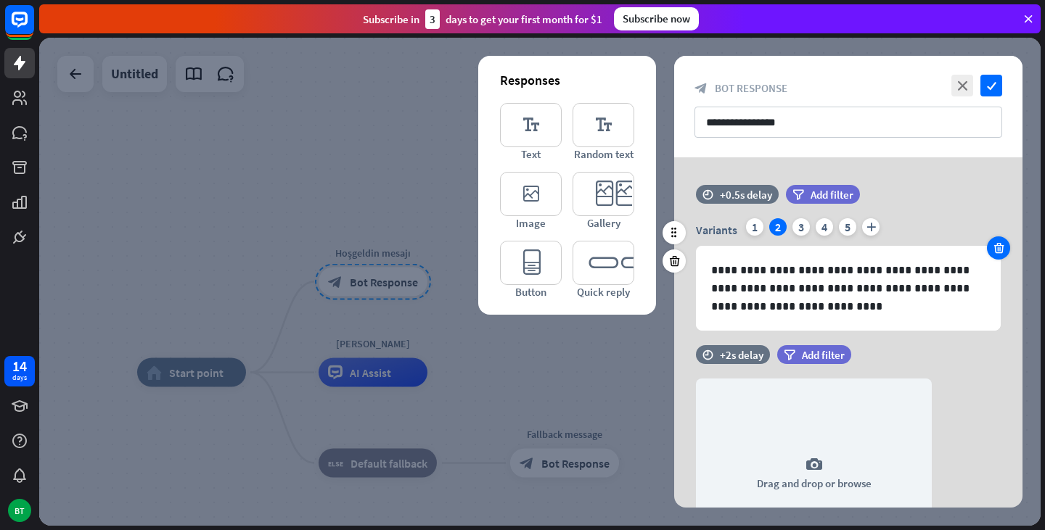
click at [997, 242] on icon at bounding box center [999, 248] width 14 height 13
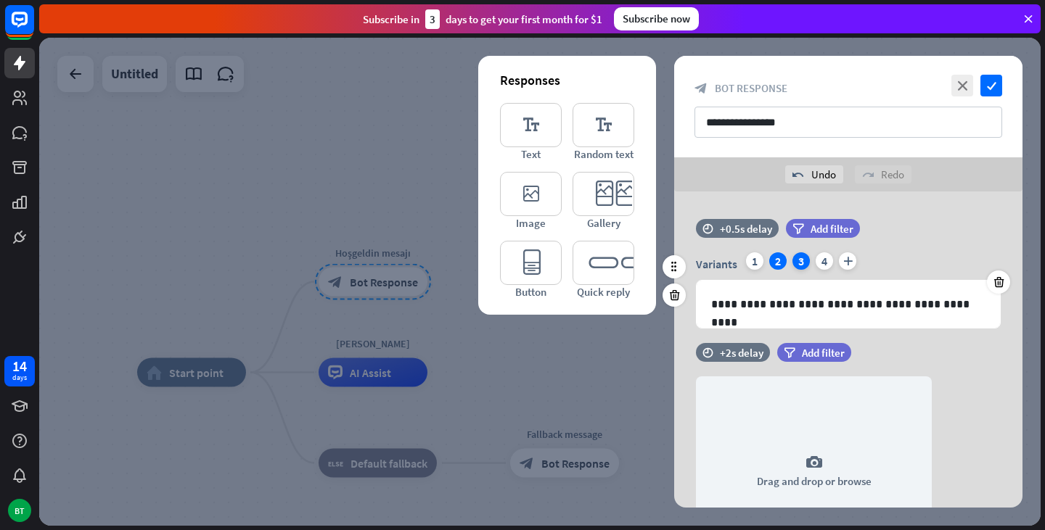
click at [798, 264] on div "3" at bounding box center [800, 261] width 17 height 17
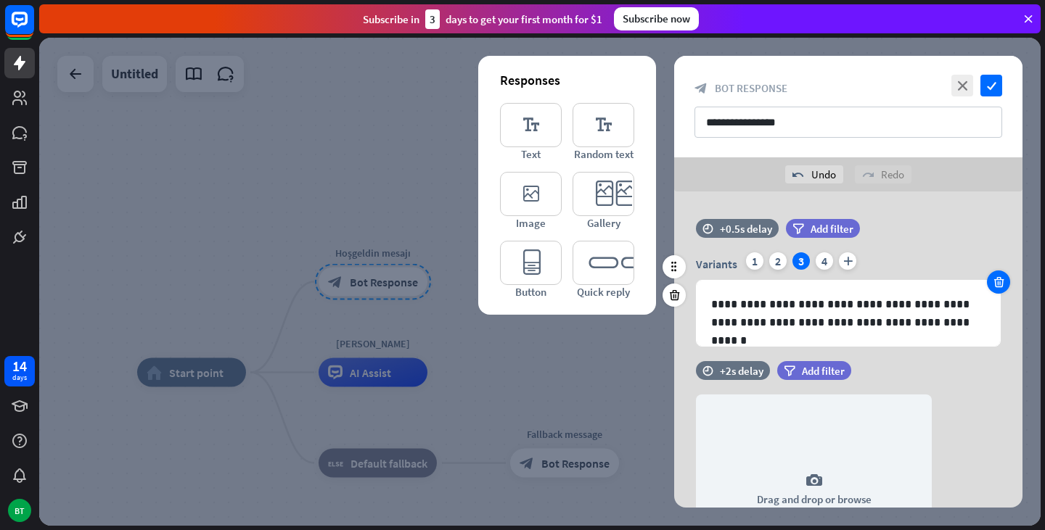
click at [1001, 282] on icon at bounding box center [999, 282] width 14 height 13
click at [992, 282] on icon at bounding box center [999, 282] width 14 height 13
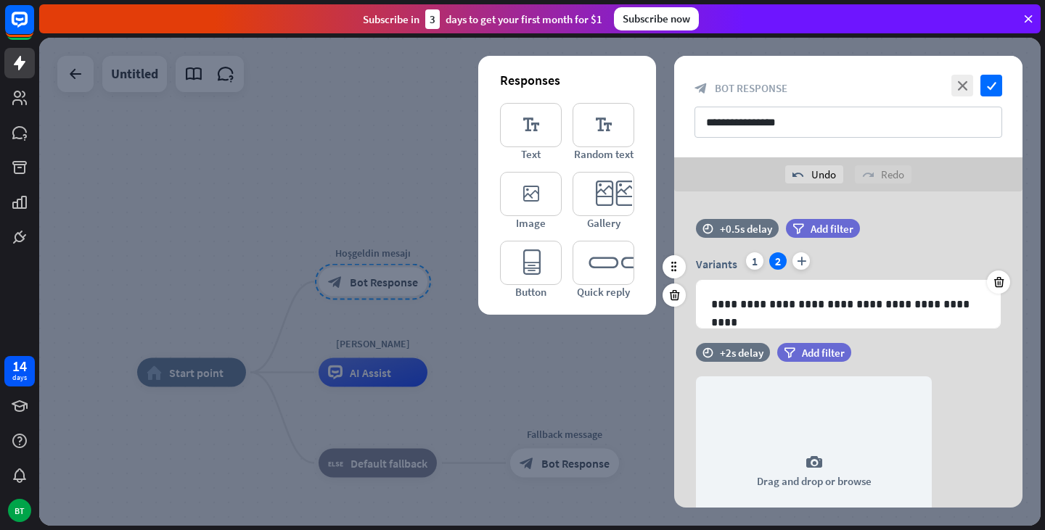
click at [779, 260] on div "2" at bounding box center [777, 261] width 17 height 17
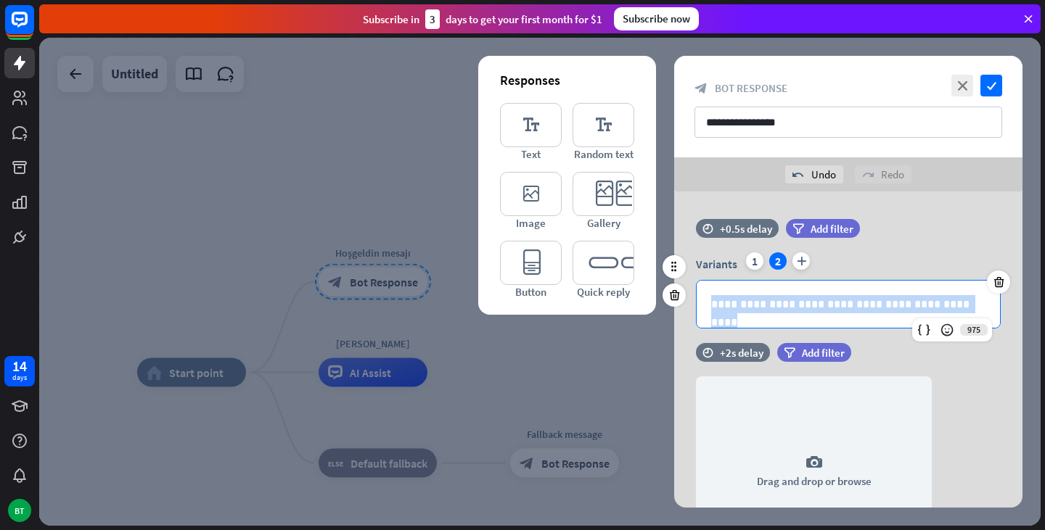
drag, startPoint x: 973, startPoint y: 299, endPoint x: 702, endPoint y: 302, distance: 270.7
click at [702, 302] on div "**********" at bounding box center [848, 304] width 303 height 47
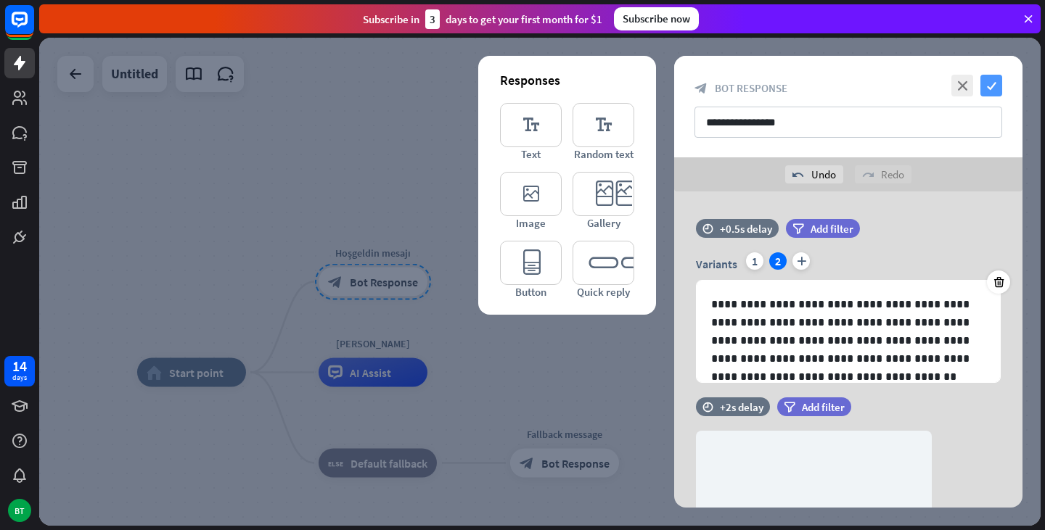
click at [988, 91] on icon "check" at bounding box center [991, 86] width 22 height 22
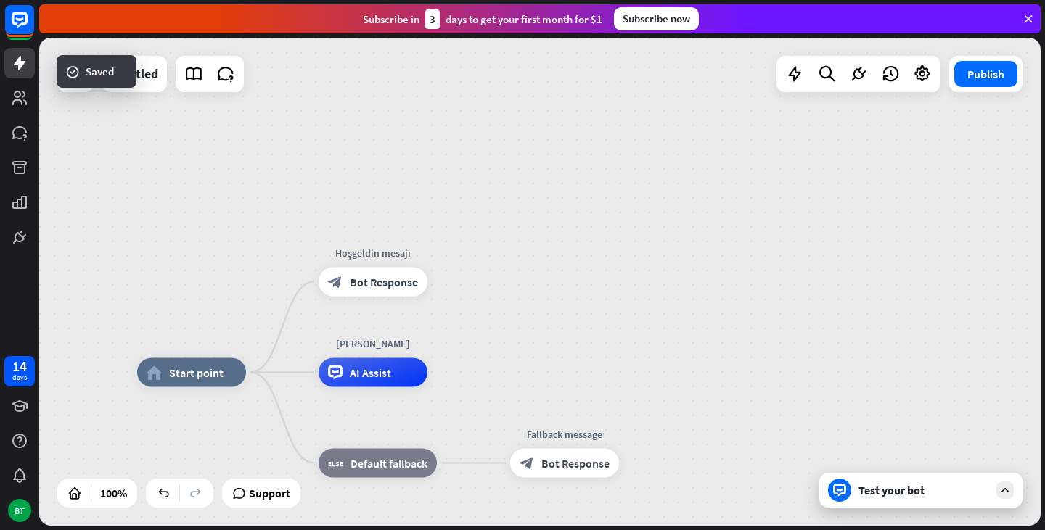
click at [875, 488] on div "Test your bot" at bounding box center [923, 490] width 131 height 15
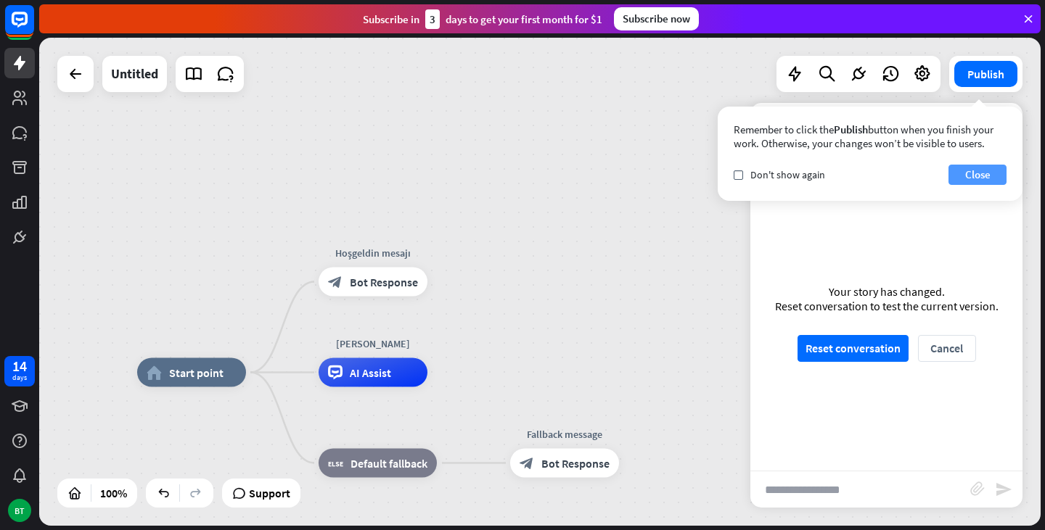
click at [955, 173] on button "Close" at bounding box center [977, 175] width 58 height 20
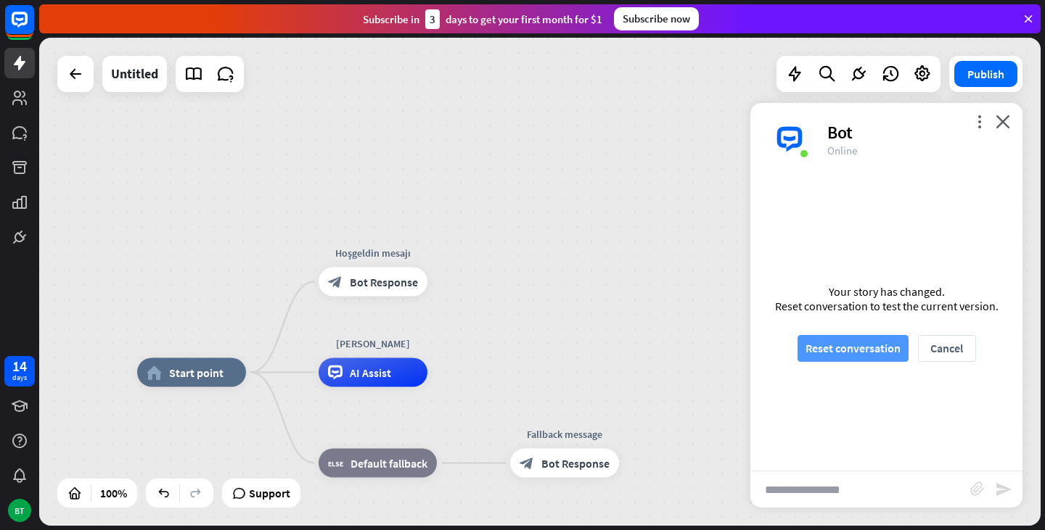
click at [844, 350] on button "Reset conversation" at bounding box center [852, 348] width 111 height 27
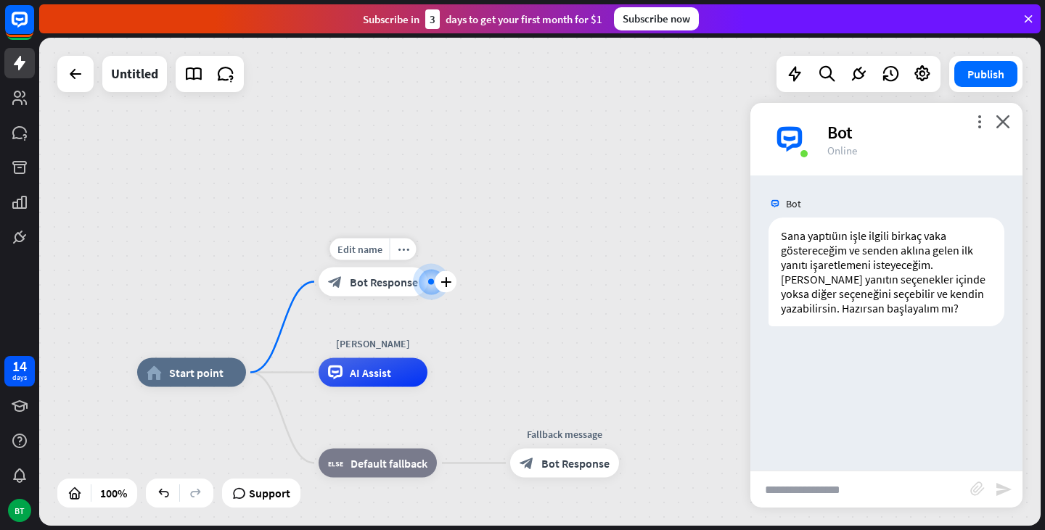
click at [427, 279] on div at bounding box center [431, 282] width 17 height 17
click at [443, 277] on icon "plus" at bounding box center [445, 282] width 11 height 10
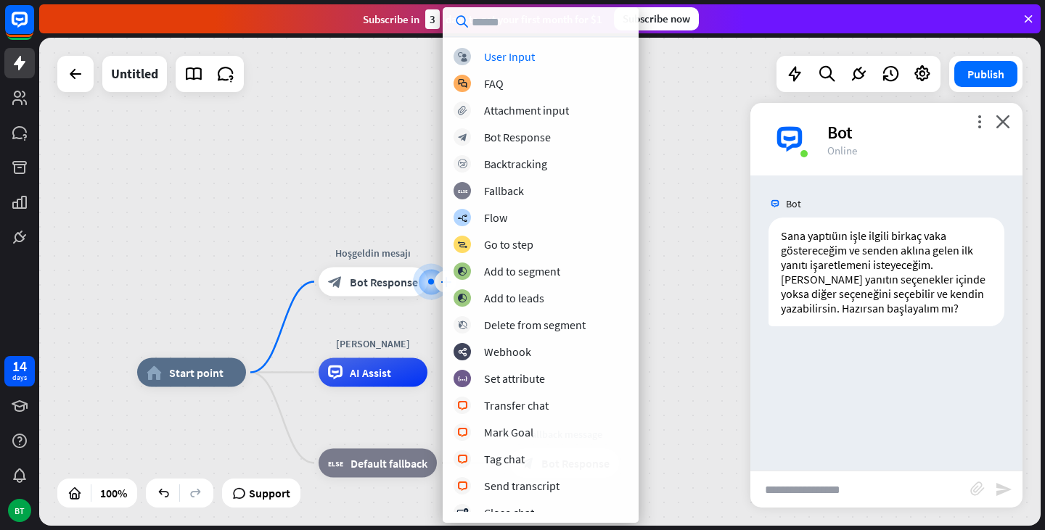
scroll to position [73, 0]
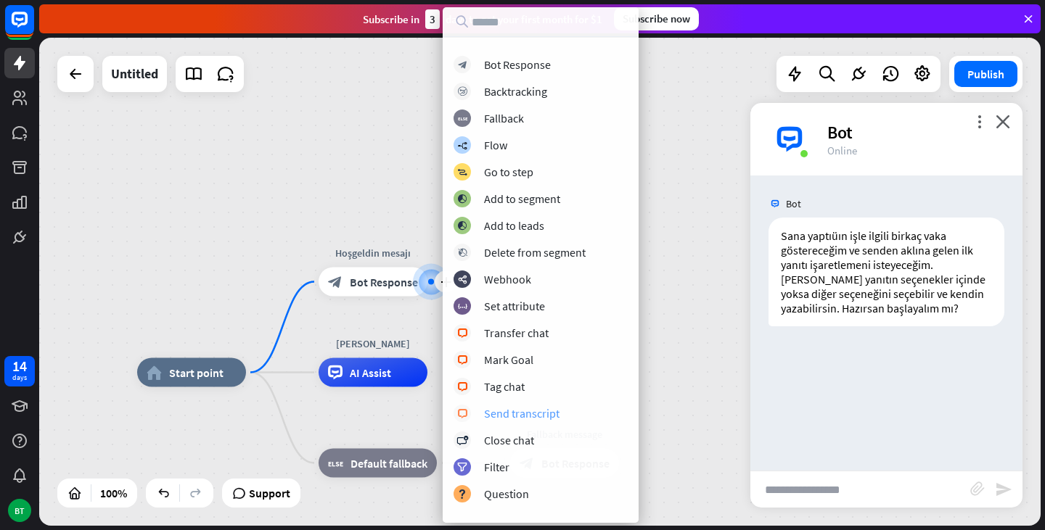
click at [517, 410] on div "Send transcript" at bounding box center [521, 413] width 75 height 15
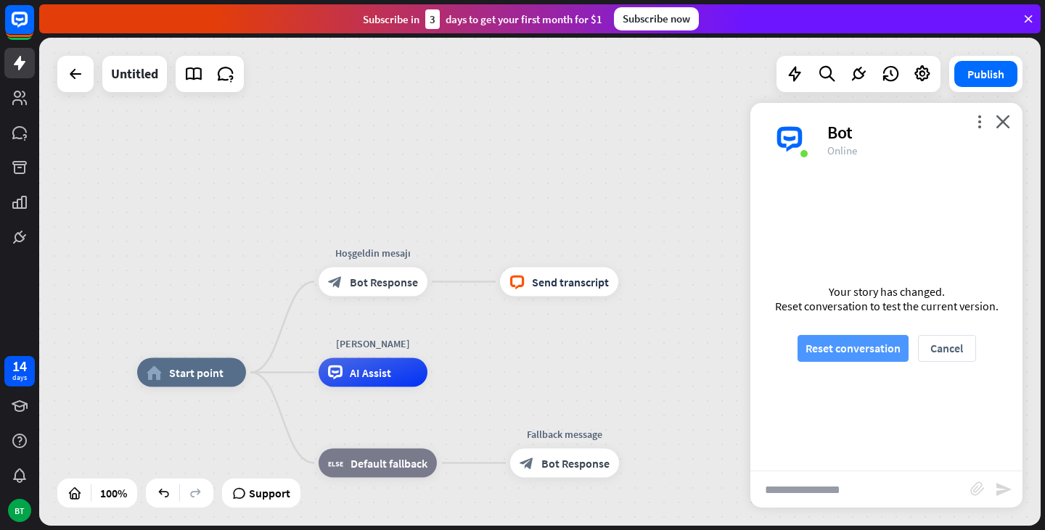
click at [821, 348] on button "Reset conversation" at bounding box center [852, 348] width 111 height 27
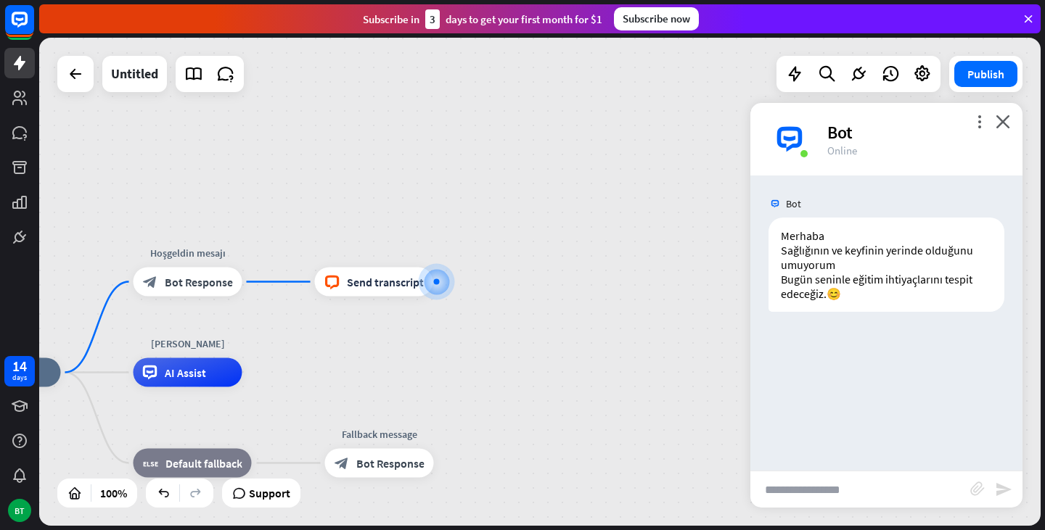
click at [774, 489] on input "text" at bounding box center [860, 490] width 220 height 36
type input "*****"
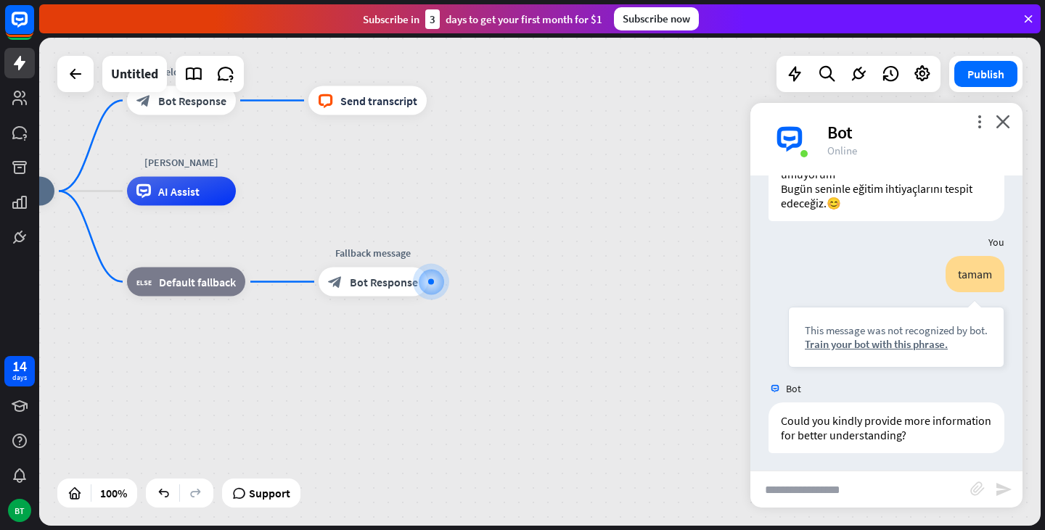
scroll to position [95, 0]
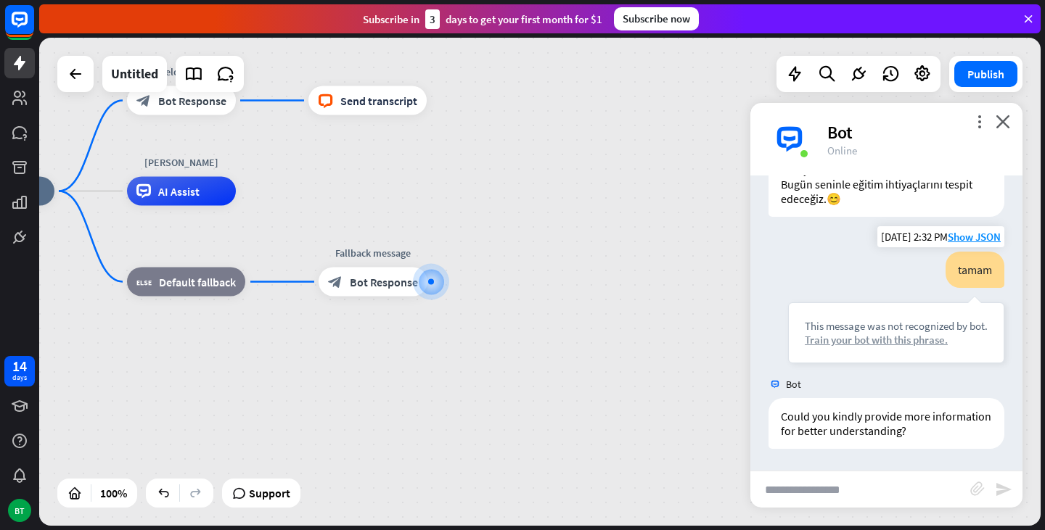
click at [834, 340] on div "Train your bot with this phrase." at bounding box center [896, 340] width 183 height 14
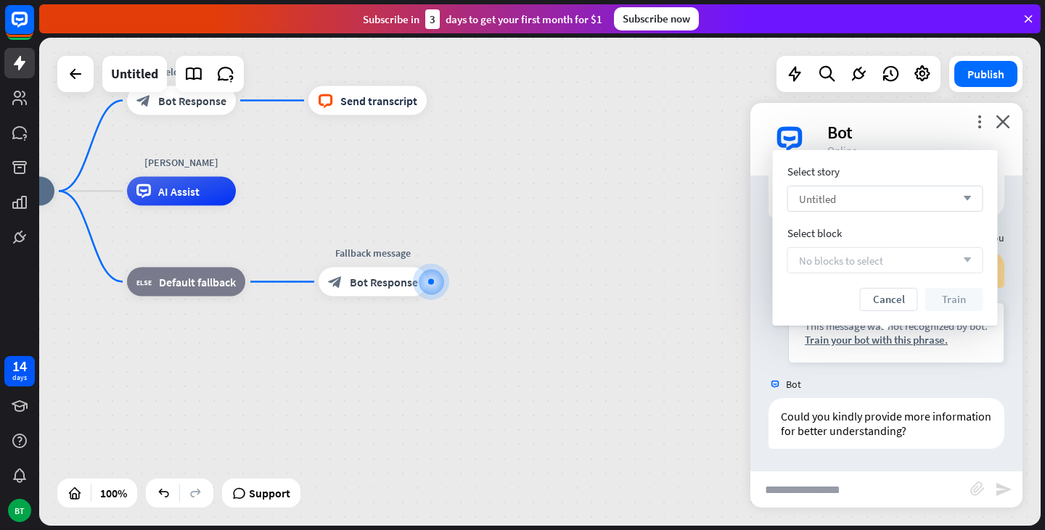
click at [963, 190] on div "Untitled arrow_down" at bounding box center [885, 199] width 196 height 26
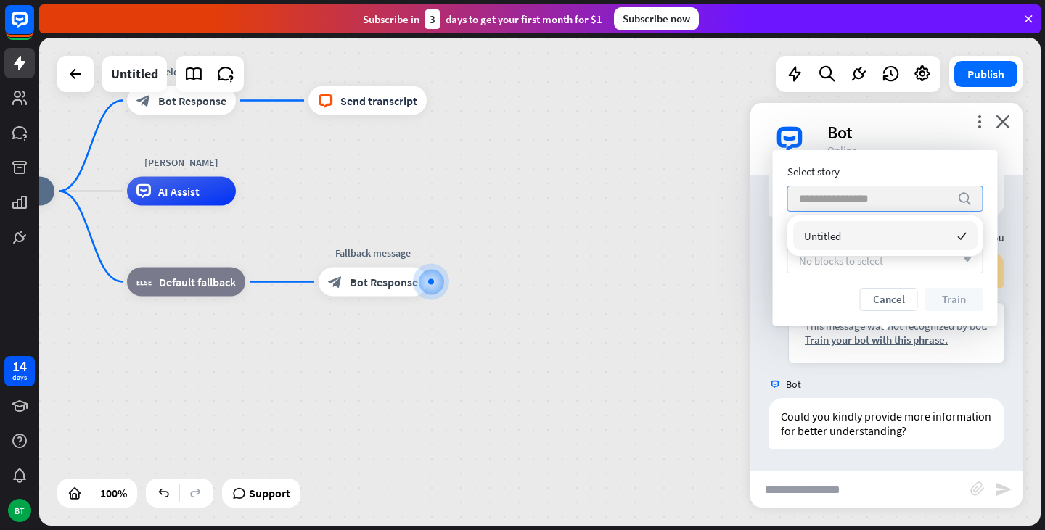
click at [963, 190] on div "search" at bounding box center [885, 199] width 196 height 26
